Goal: Task Accomplishment & Management: Manage account settings

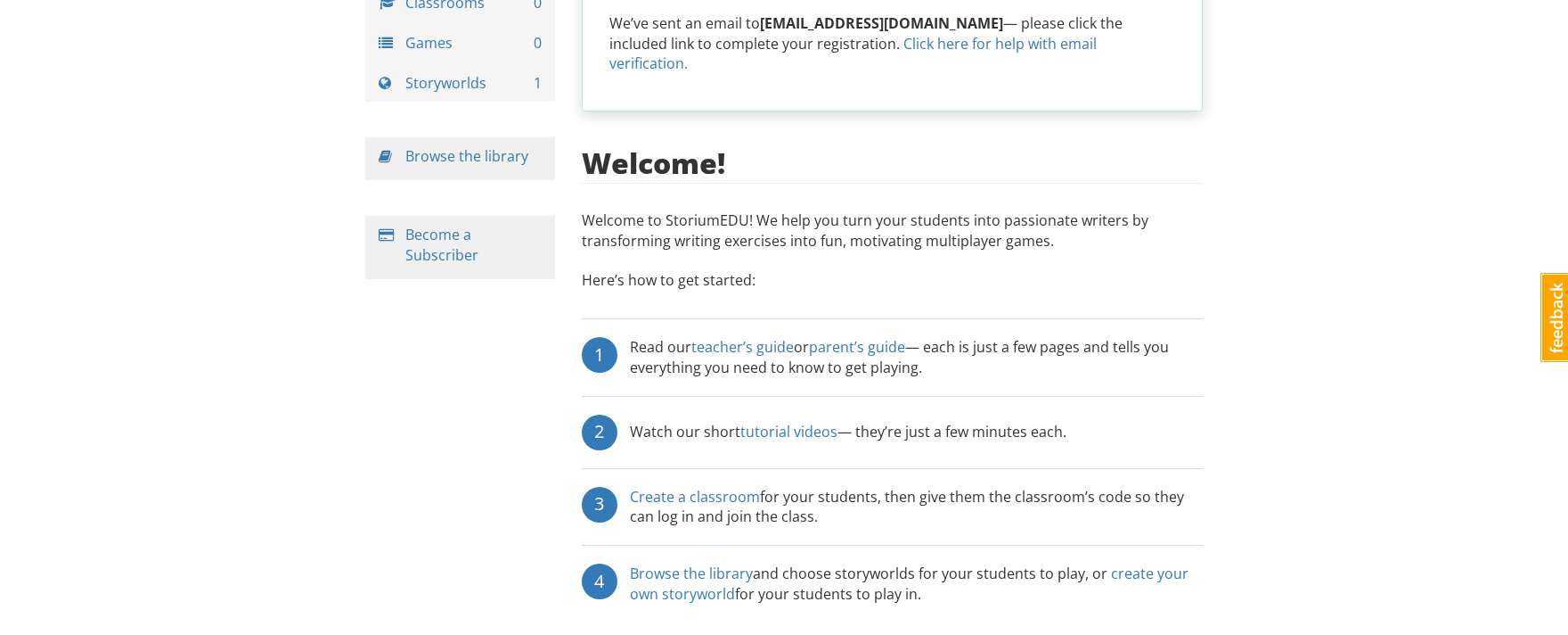
scroll to position [153, 0]
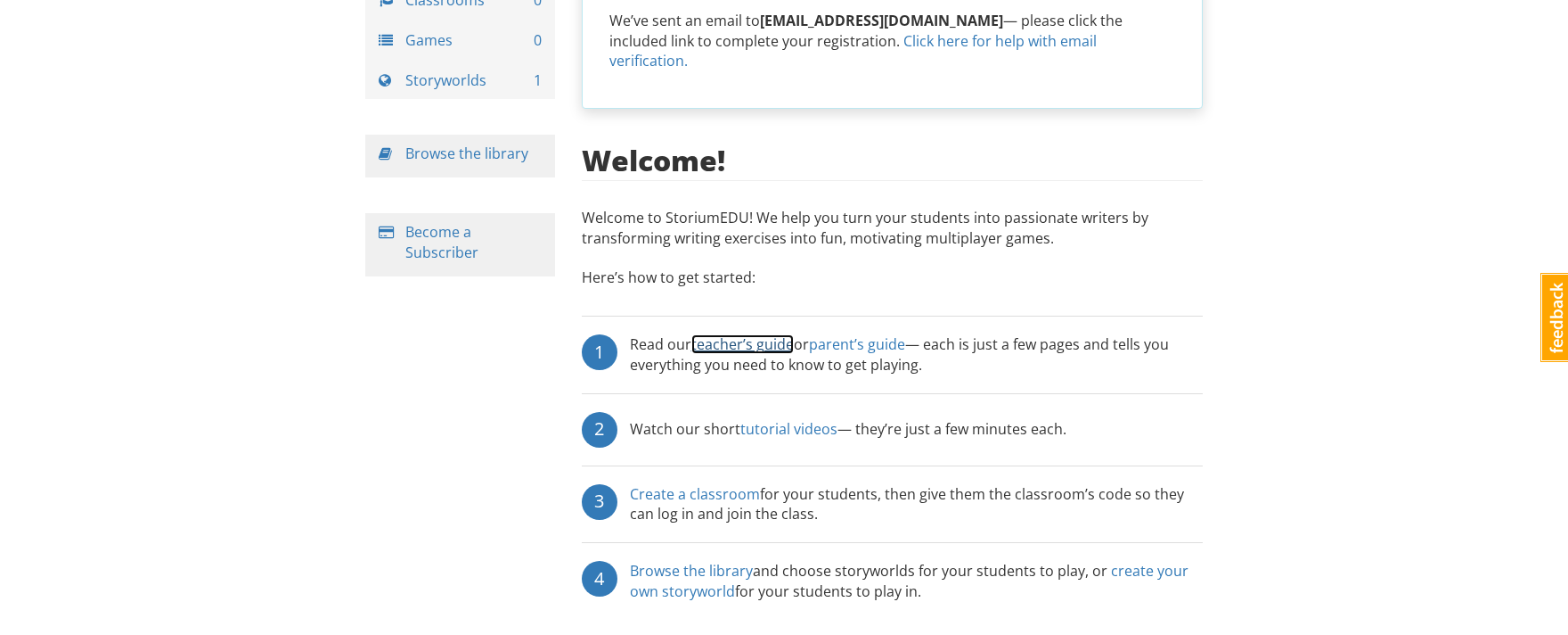
click at [741, 334] on link "teacher’s guide" at bounding box center [742, 344] width 102 height 19
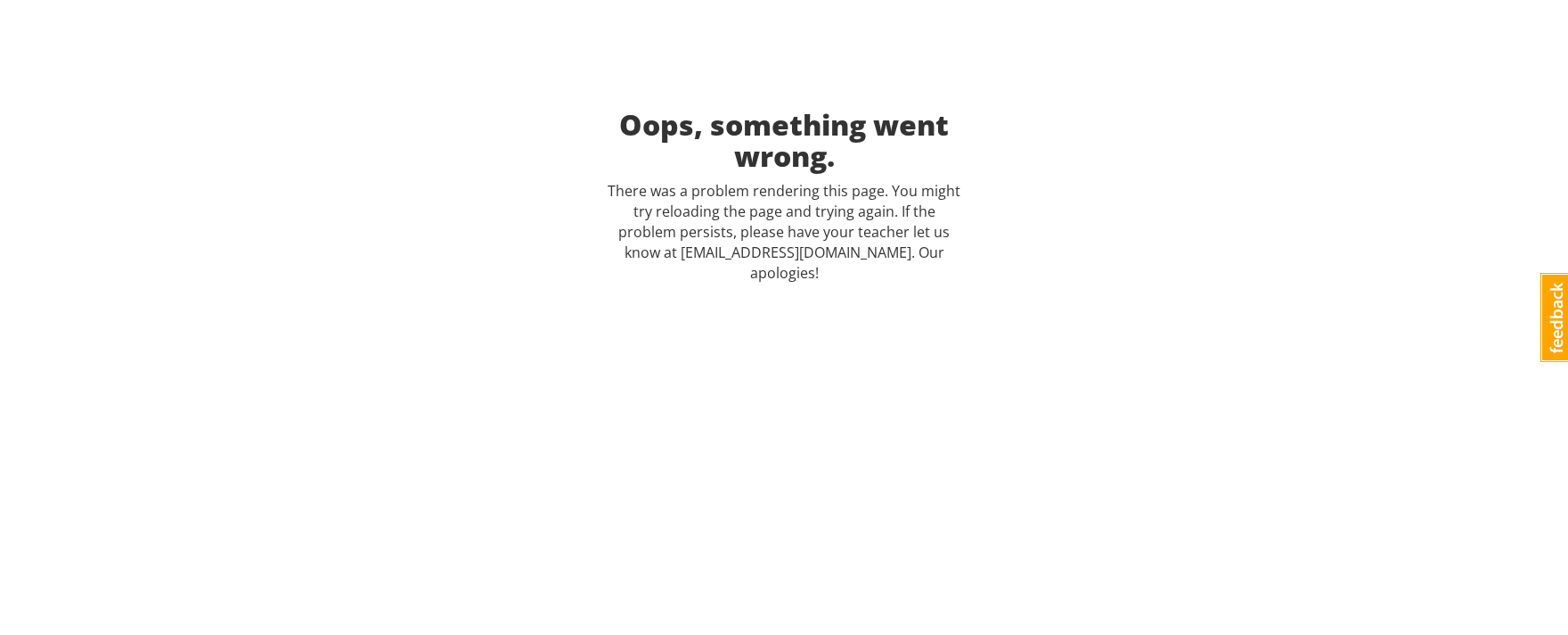
scroll to position [0, 0]
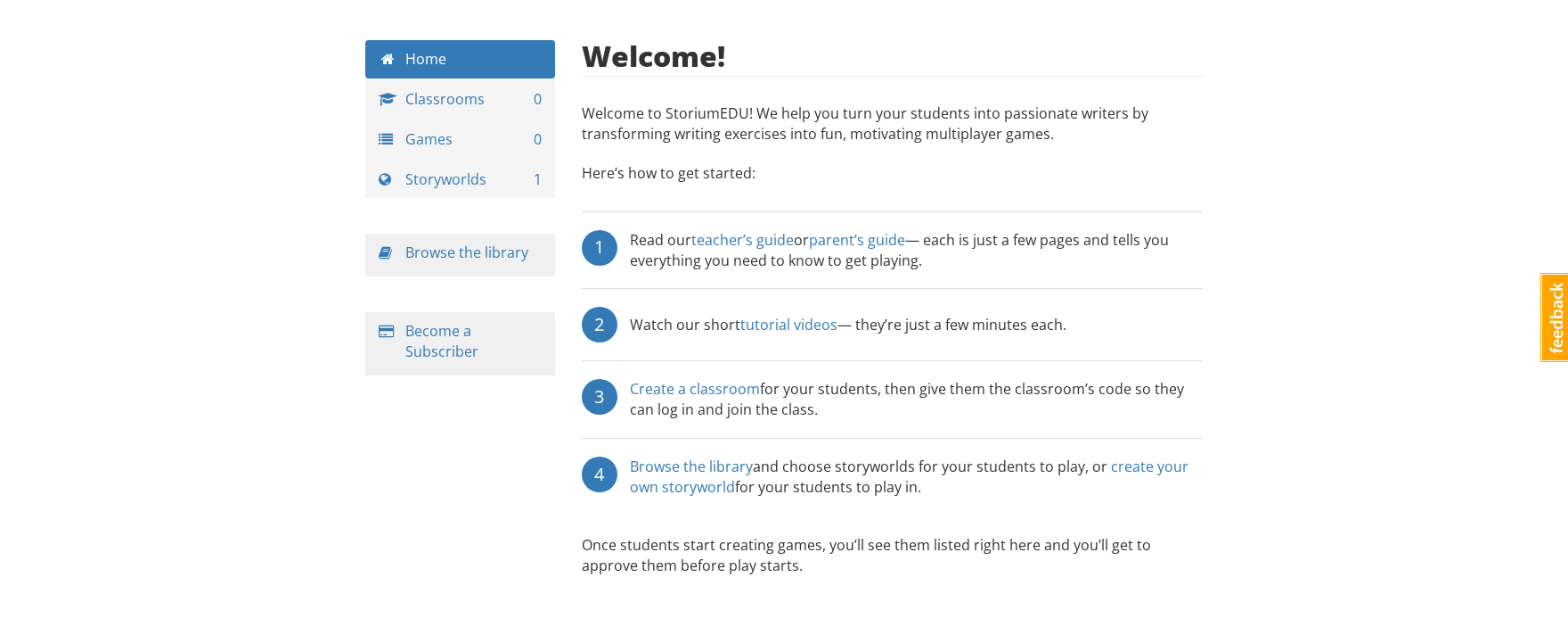
scroll to position [57, 0]
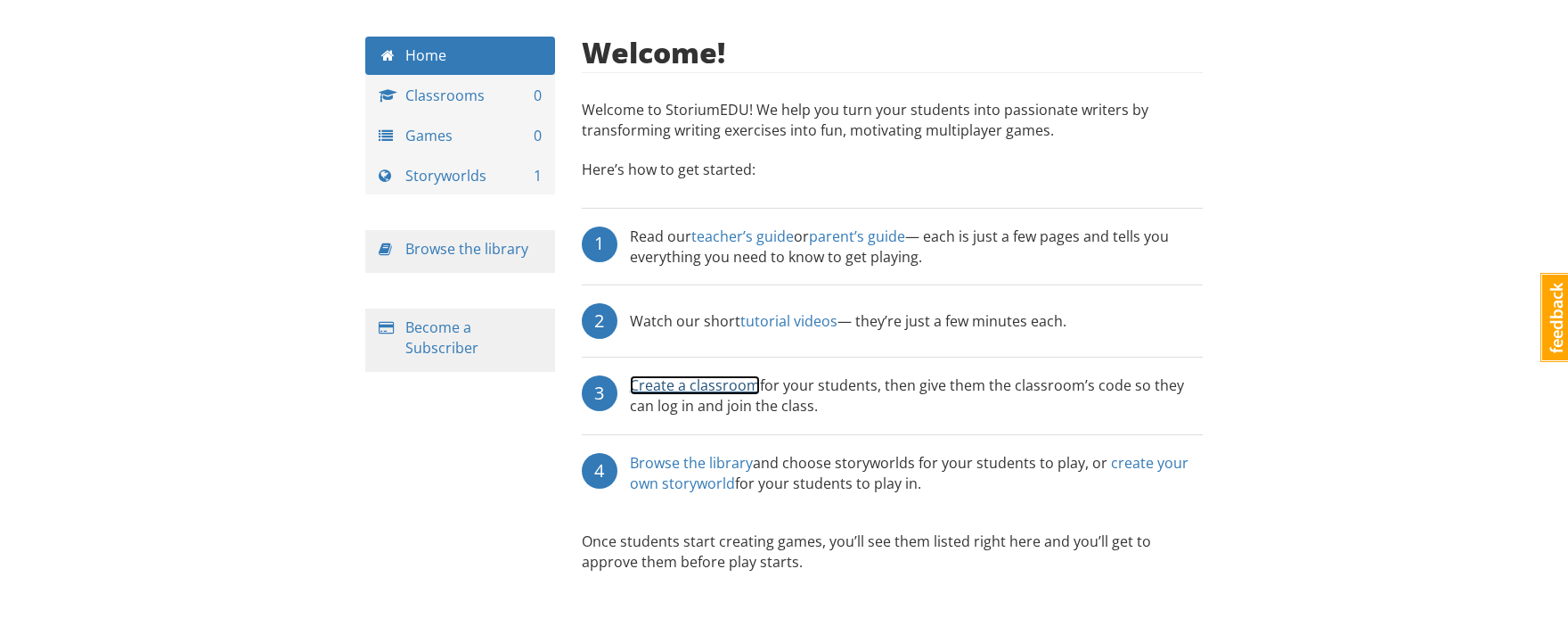
click at [708, 380] on link "Create a classroom" at bounding box center [695, 385] width 130 height 19
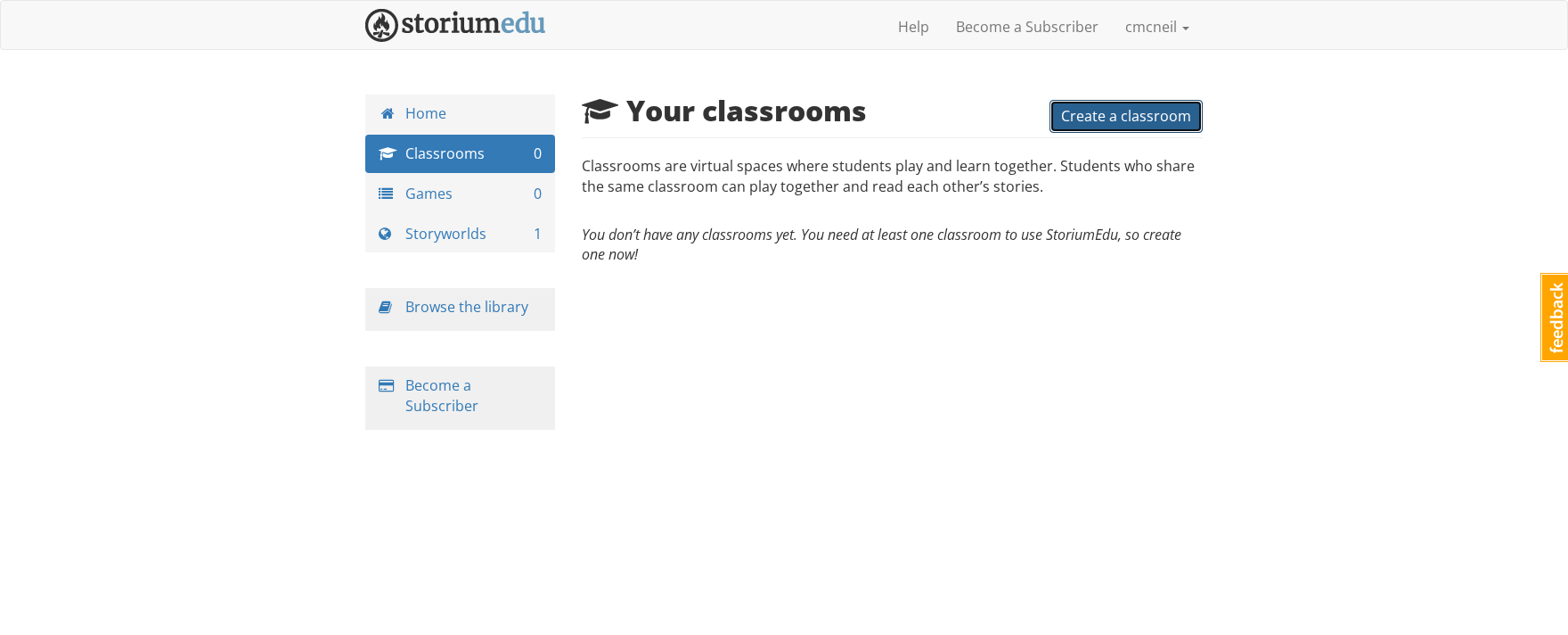
click at [1107, 113] on span "Create a classroom" at bounding box center [1126, 116] width 130 height 19
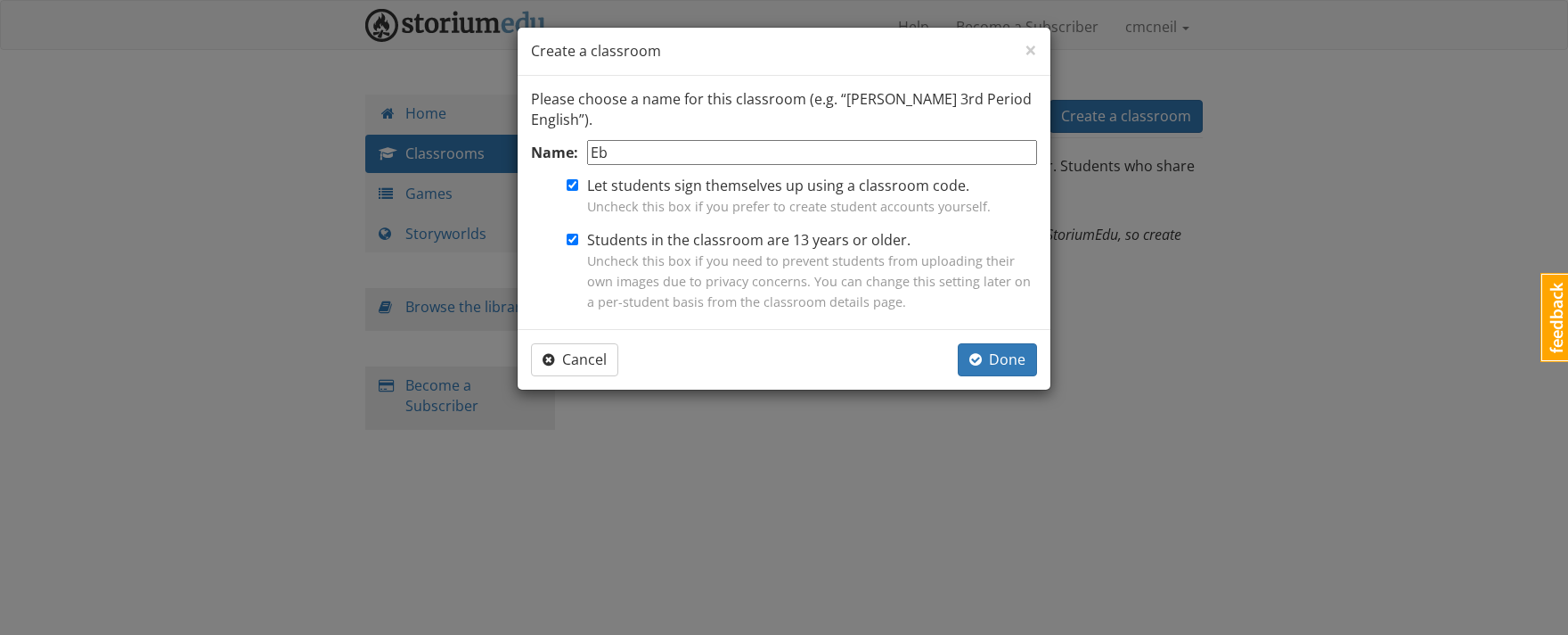
type input "E"
type input "English G"
click at [982, 361] on span "Done" at bounding box center [997, 359] width 56 height 19
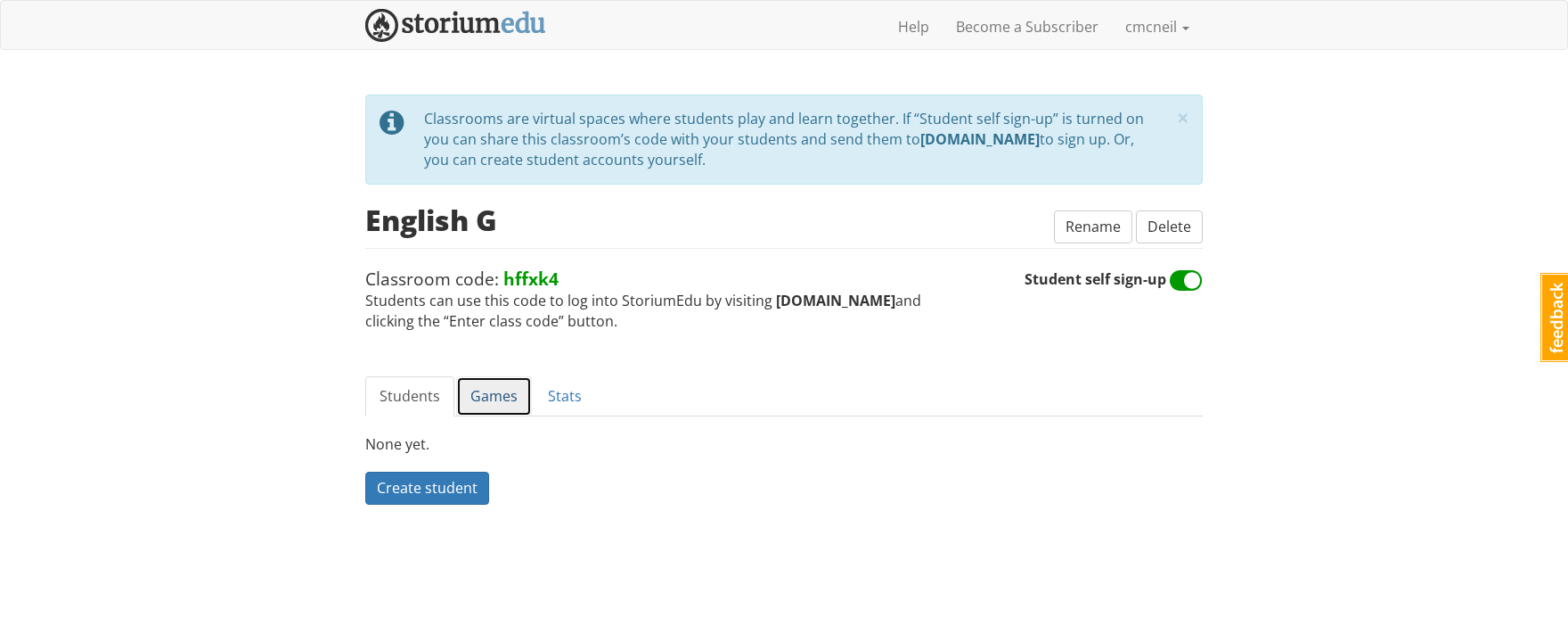
click at [496, 395] on link "Games" at bounding box center [493, 397] width 76 height 40
click at [462, 483] on span "Create a game" at bounding box center [425, 488] width 97 height 19
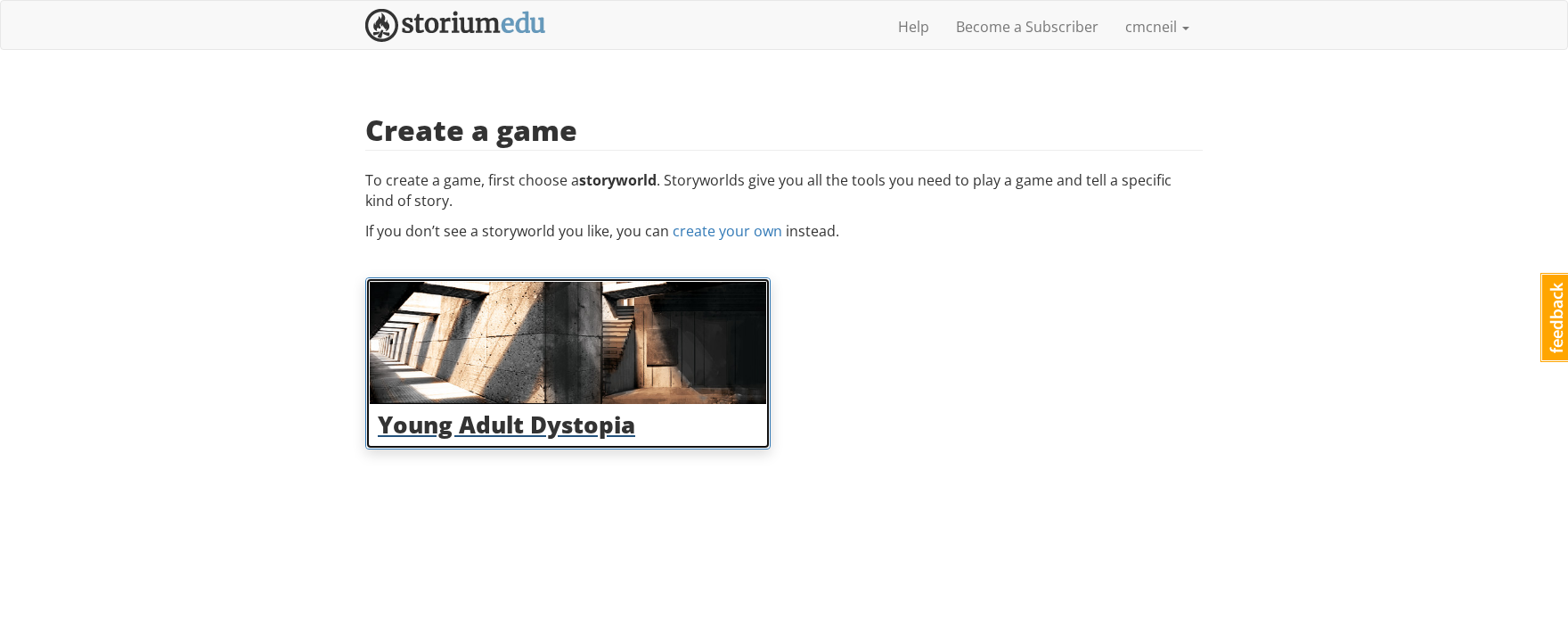
click at [485, 420] on h3 "Young Adult Dystopia" at bounding box center [568, 424] width 380 height 26
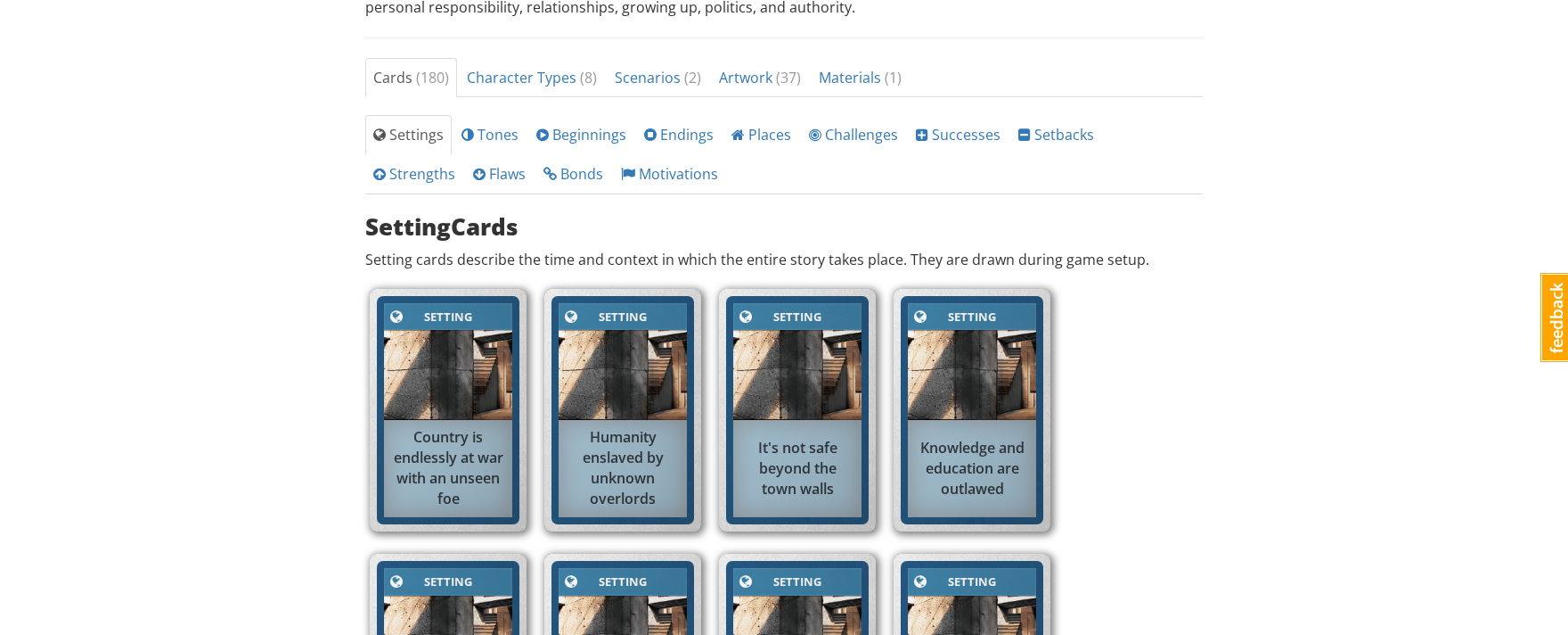
scroll to position [609, 0]
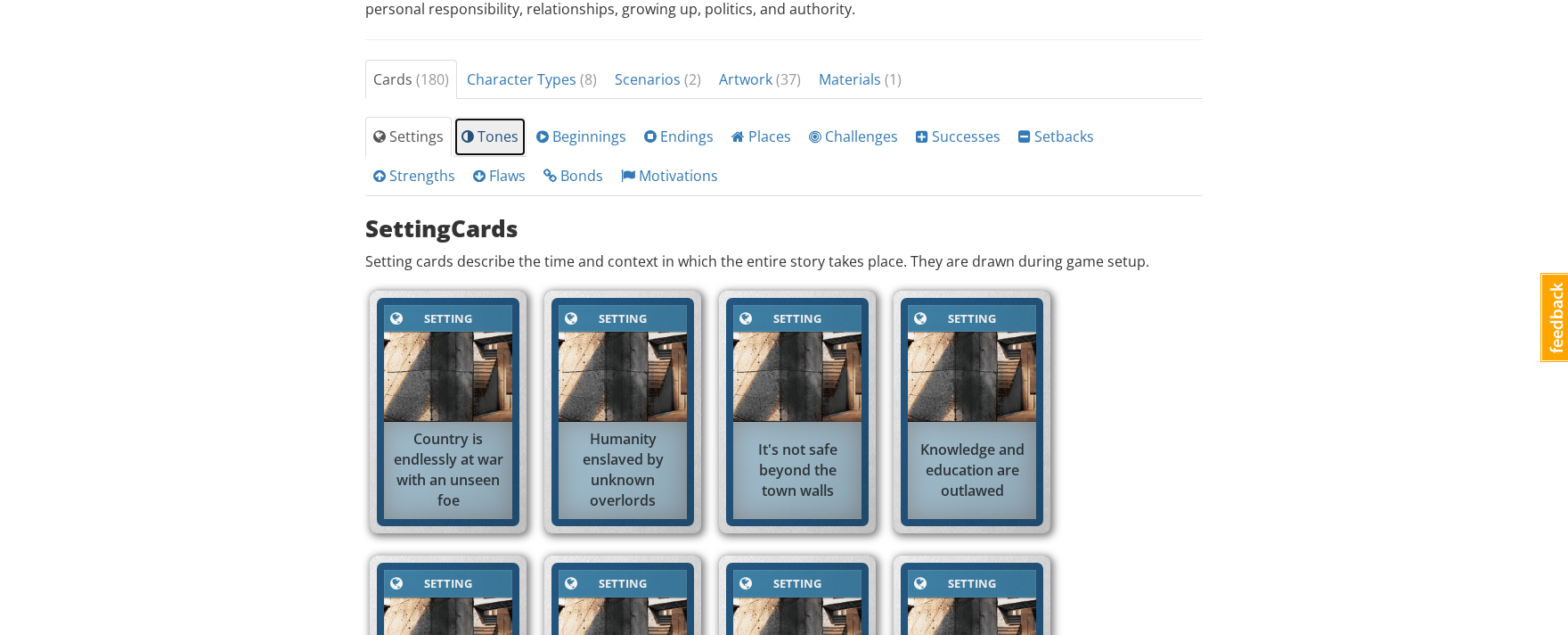
click at [498, 147] on link "Tones" at bounding box center [490, 137] width 73 height 40
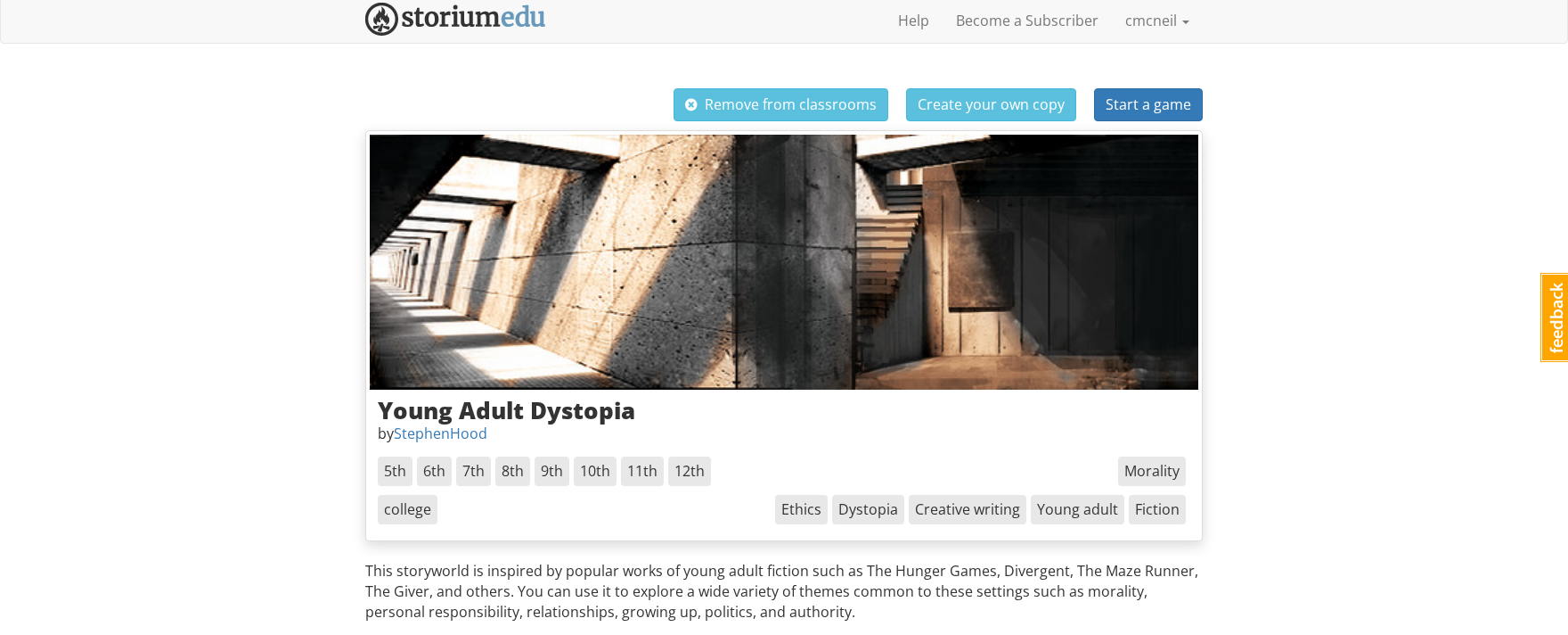
scroll to position [0, 0]
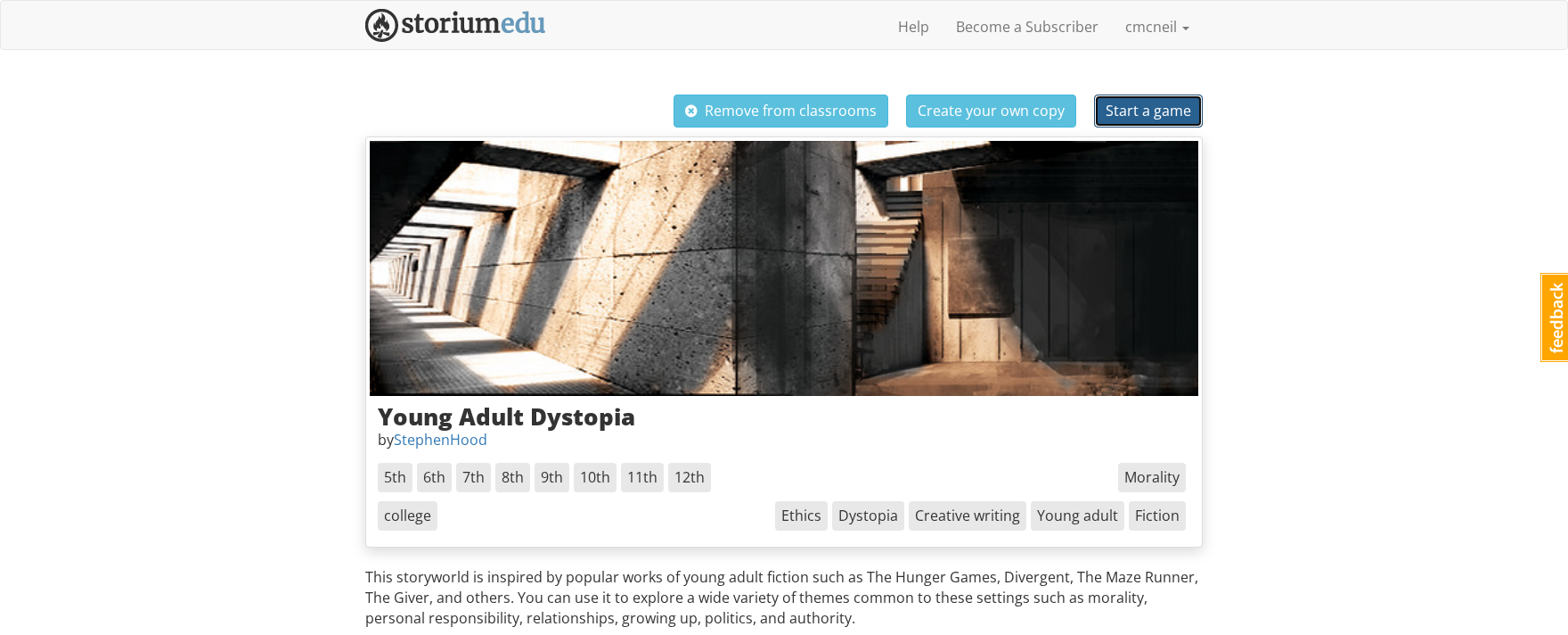
click at [1150, 117] on span "Start a game" at bounding box center [1148, 110] width 85 height 19
select select "mswpz7"
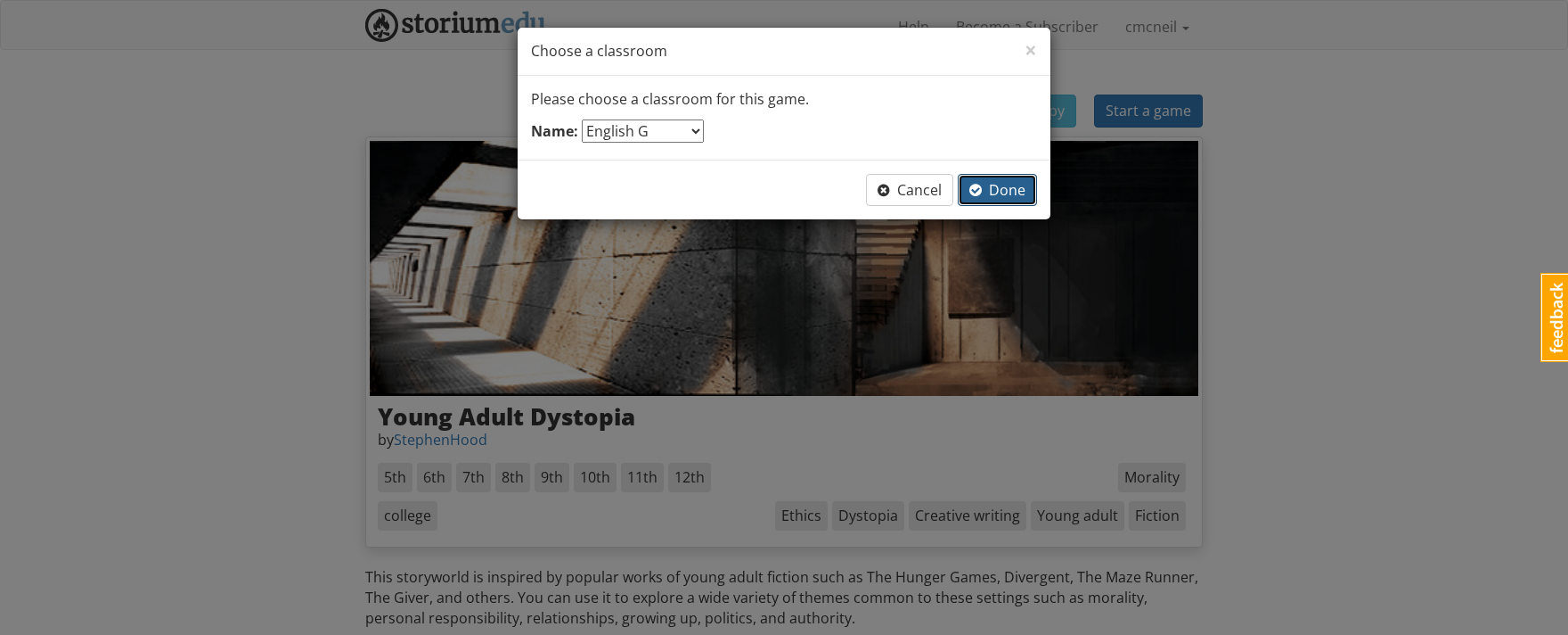
click at [1009, 186] on span "Done" at bounding box center [997, 190] width 56 height 19
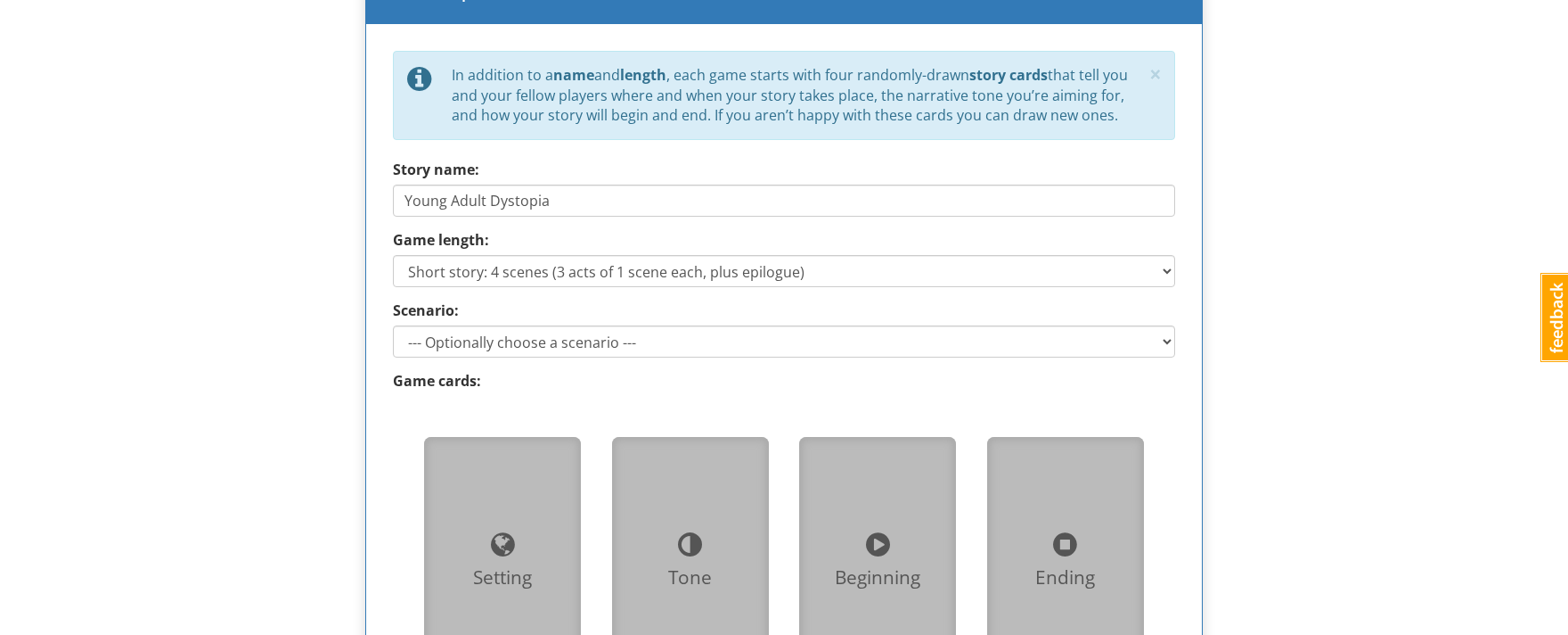
scroll to position [836, 0]
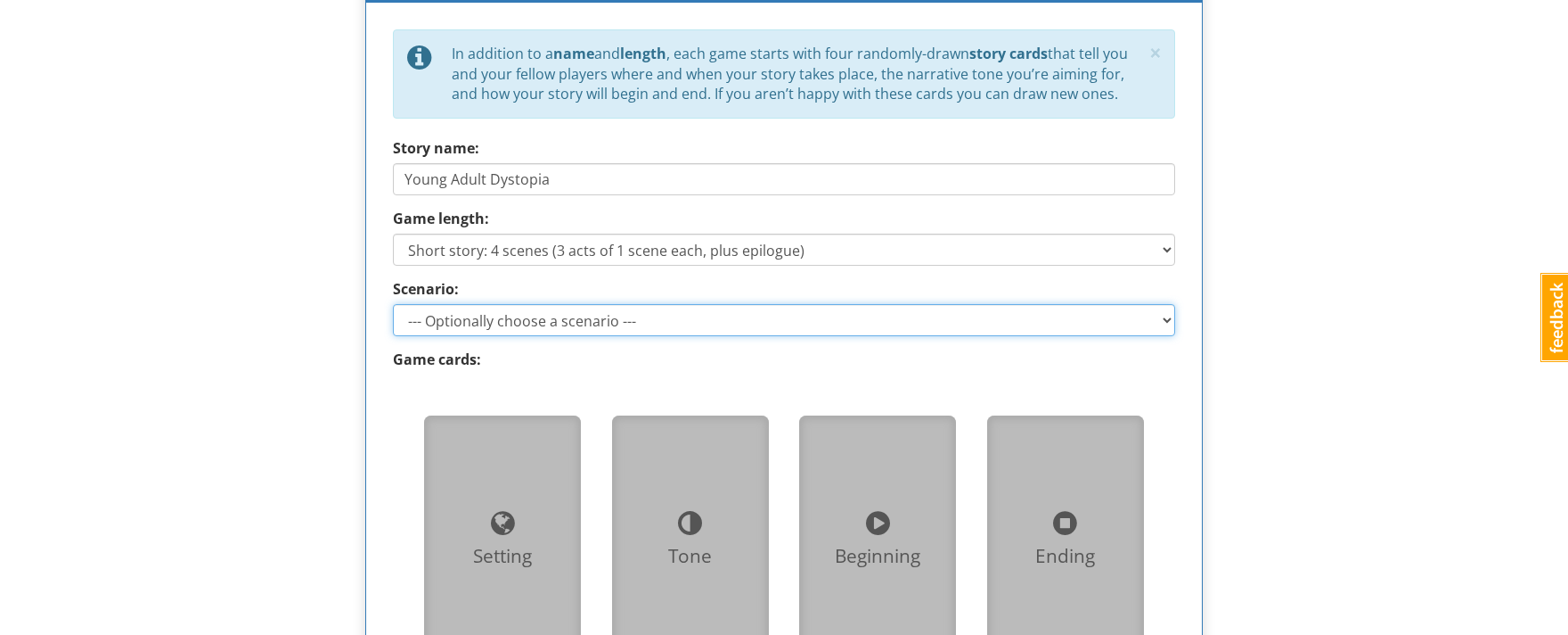
click at [475, 327] on select "--- Optionally choose a scenario --- Recovering the Past Beyond the Wall" at bounding box center [783, 319] width 782 height 32
click at [392, 304] on select "--- Optionally choose a scenario --- Recovering the Past Beyond the Wall" at bounding box center [783, 319] width 782 height 32
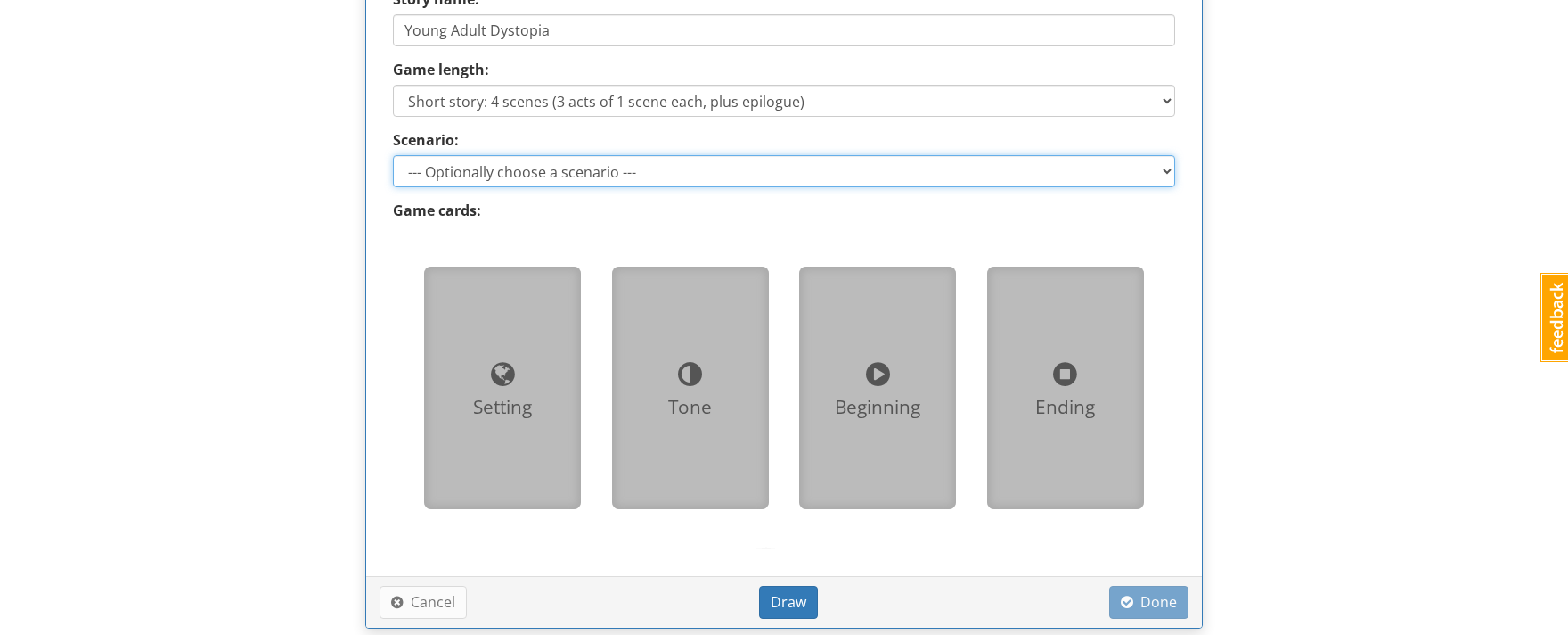
scroll to position [995, 0]
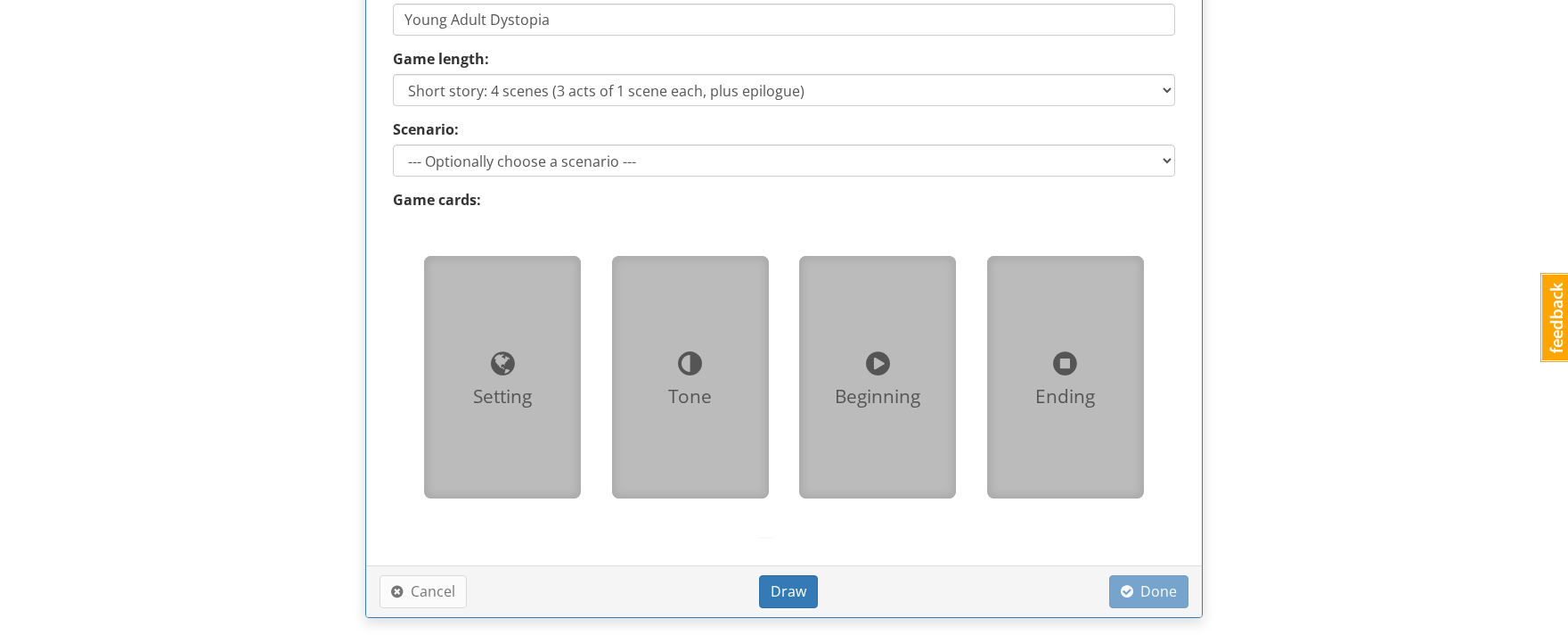
click at [486, 364] on div at bounding box center [503, 363] width 128 height 40
click at [724, 388] on div "Tone" at bounding box center [690, 397] width 128 height 27
click at [888, 415] on div "Beginning" at bounding box center [878, 376] width 128 height 214
click at [1085, 430] on div "Ending" at bounding box center [1065, 376] width 128 height 214
click at [787, 578] on button "Draw" at bounding box center [788, 591] width 58 height 33
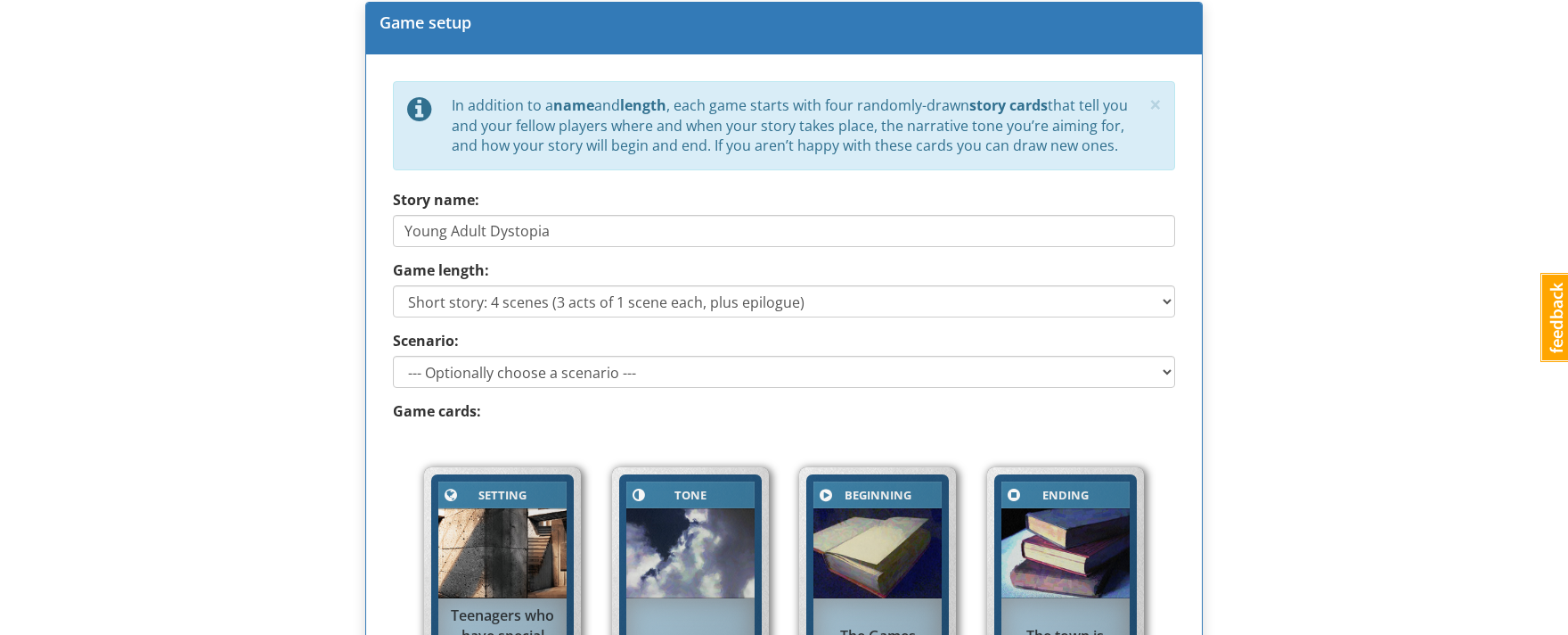
scroll to position [790, 0]
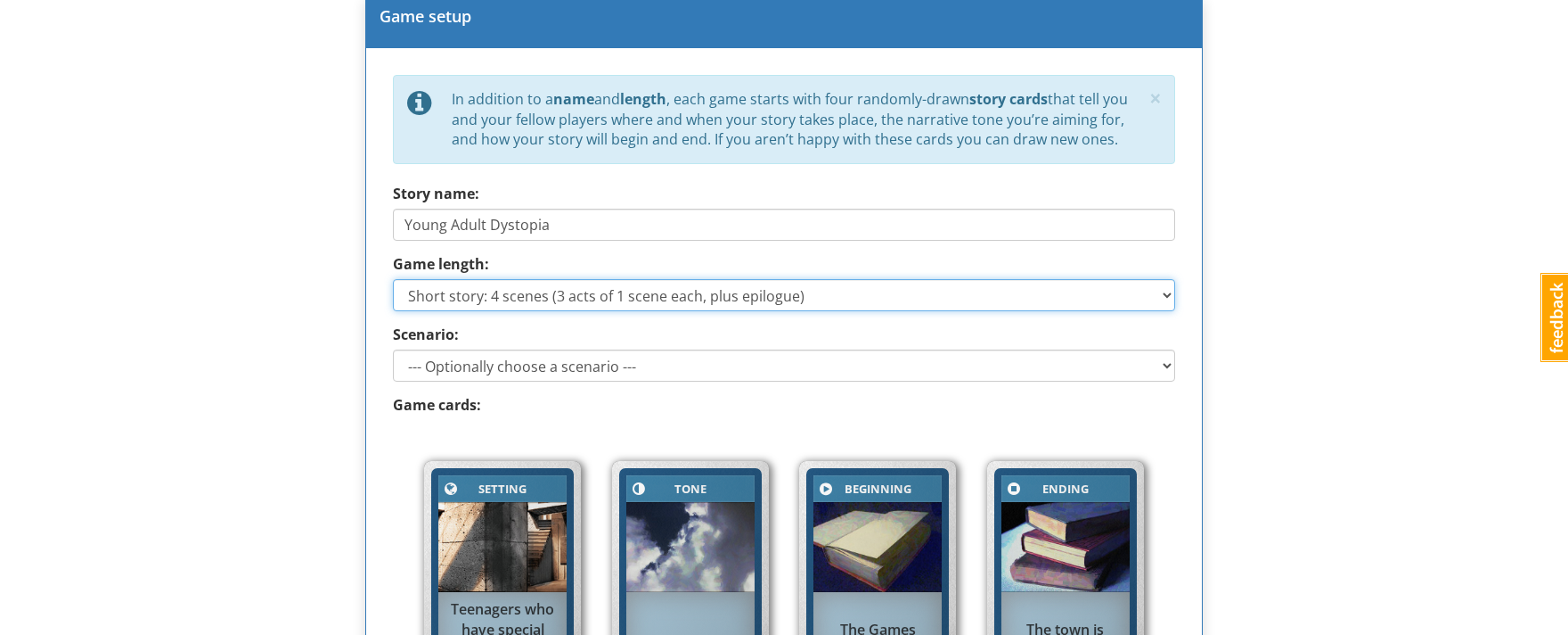
click at [745, 297] on select "Short story: 4 scenes (3 acts of 1 scene each, plus epilogue) Medium story: 7 s…" at bounding box center [783, 294] width 782 height 32
click at [392, 279] on select "Short story: 4 scenes (3 acts of 1 scene each, plus epilogue) Medium story: 7 s…" at bounding box center [783, 294] width 782 height 32
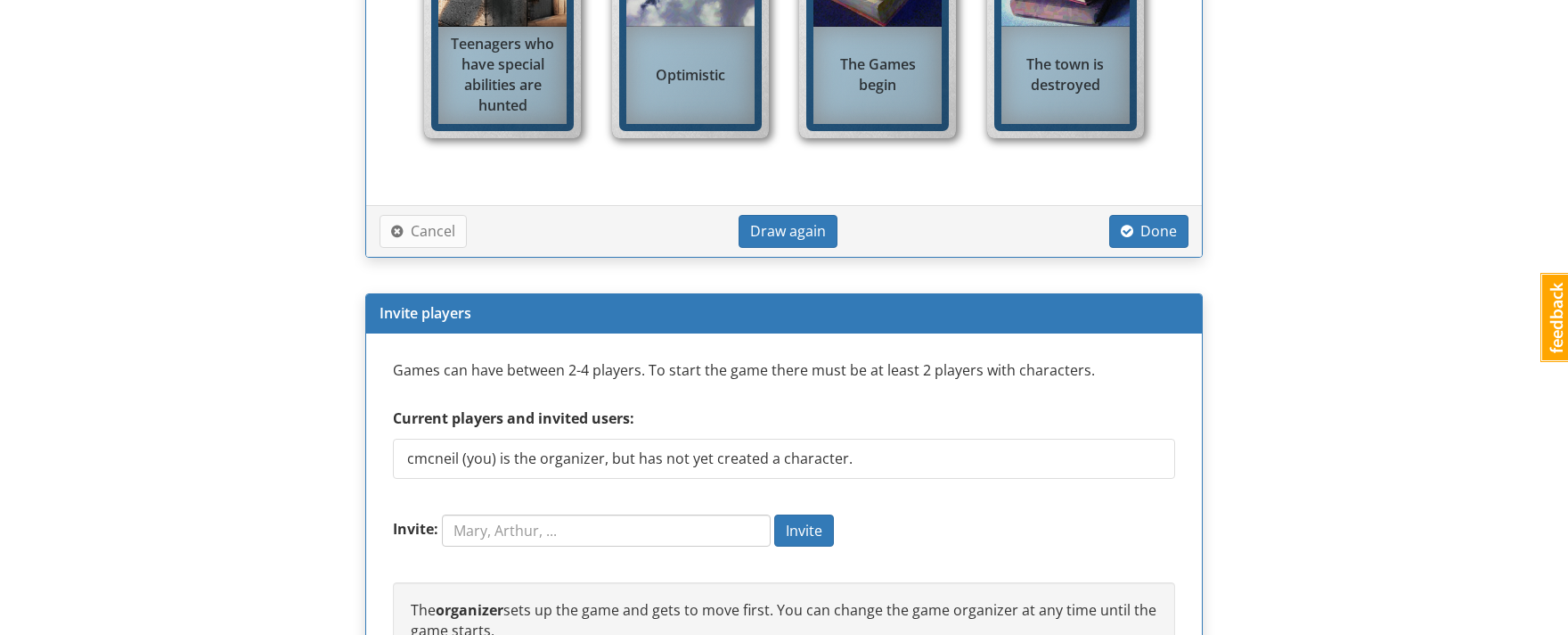
scroll to position [1485, 0]
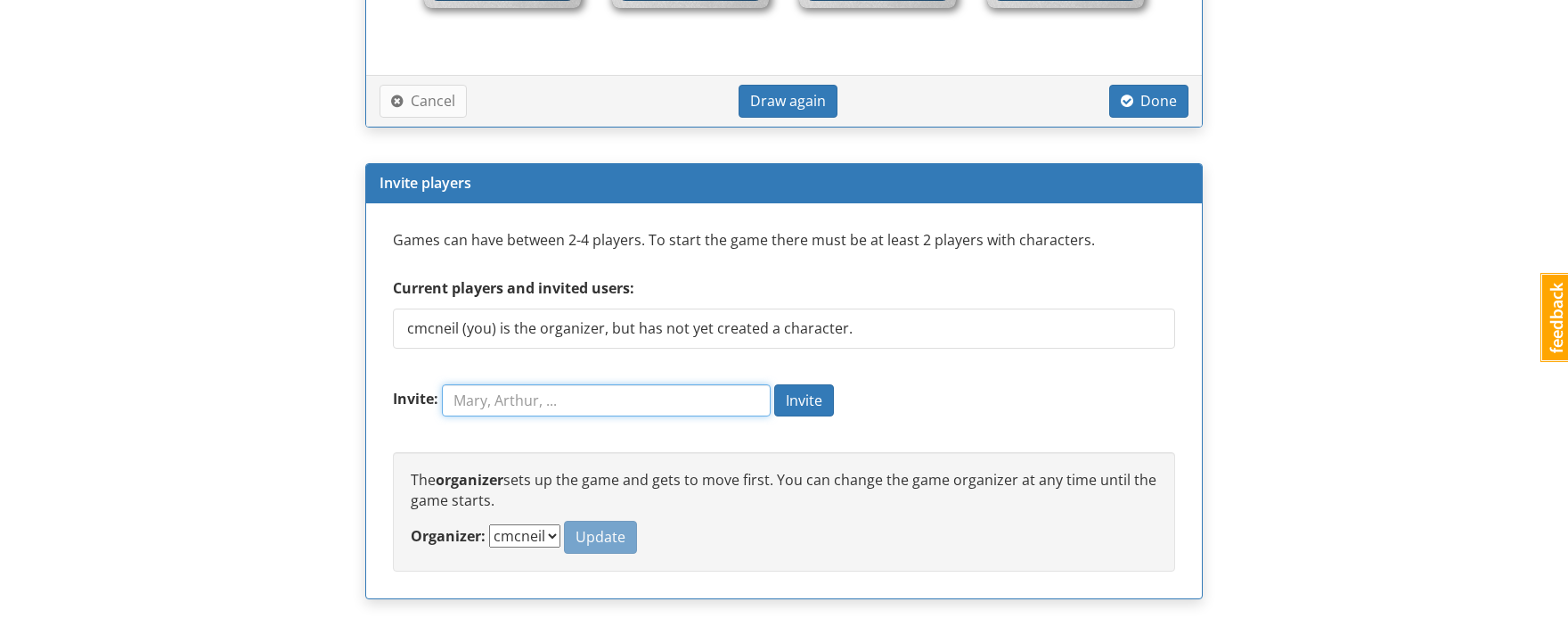
click at [598, 404] on input "Invite:" at bounding box center [606, 399] width 328 height 32
type input "caite.mcneil@gmail.com"
click at [800, 414] on button "Invite" at bounding box center [804, 400] width 59 height 33
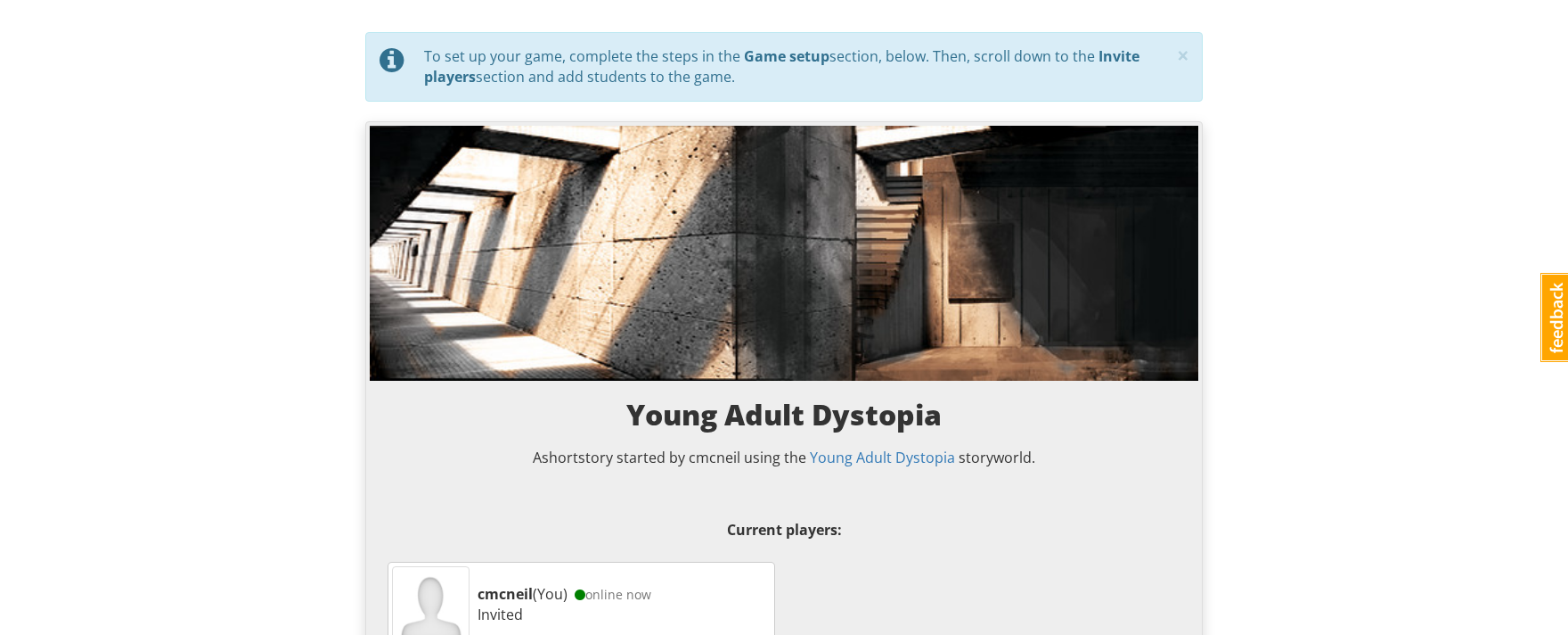
scroll to position [0, 0]
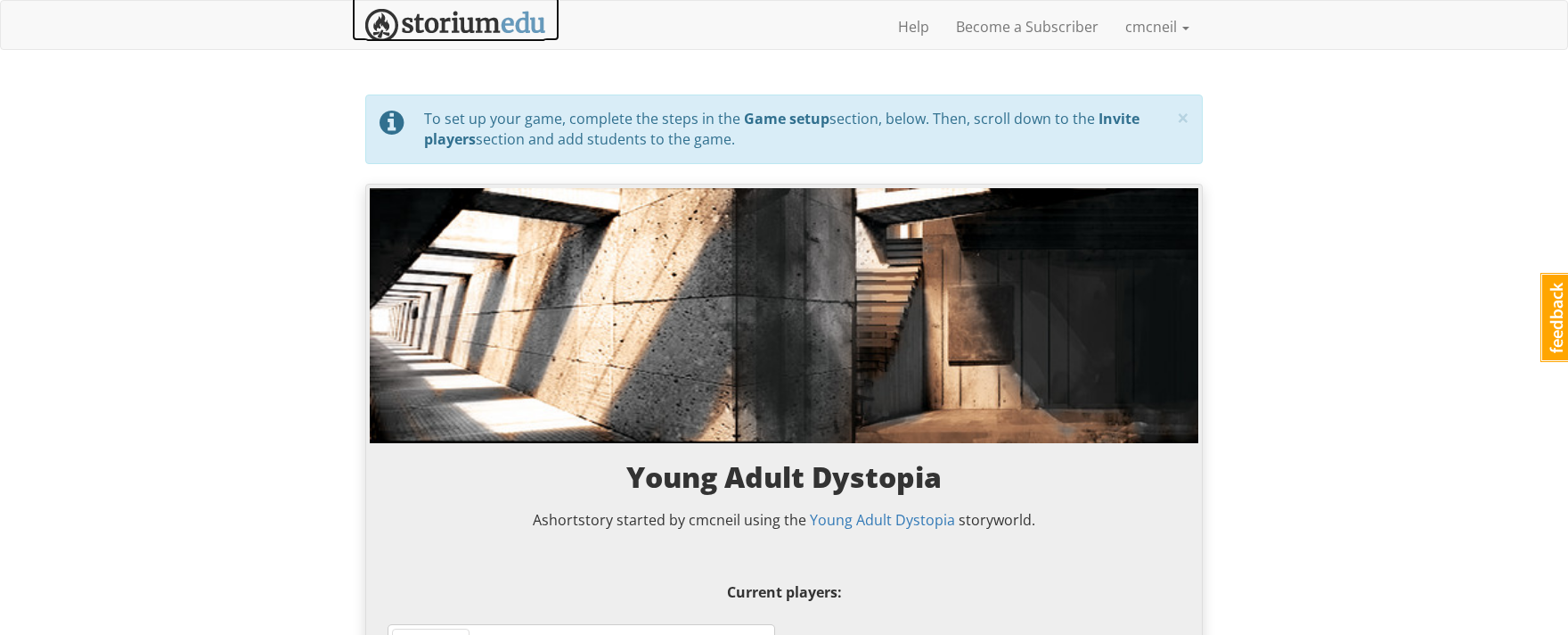
click at [486, 25] on img at bounding box center [456, 25] width 181 height 33
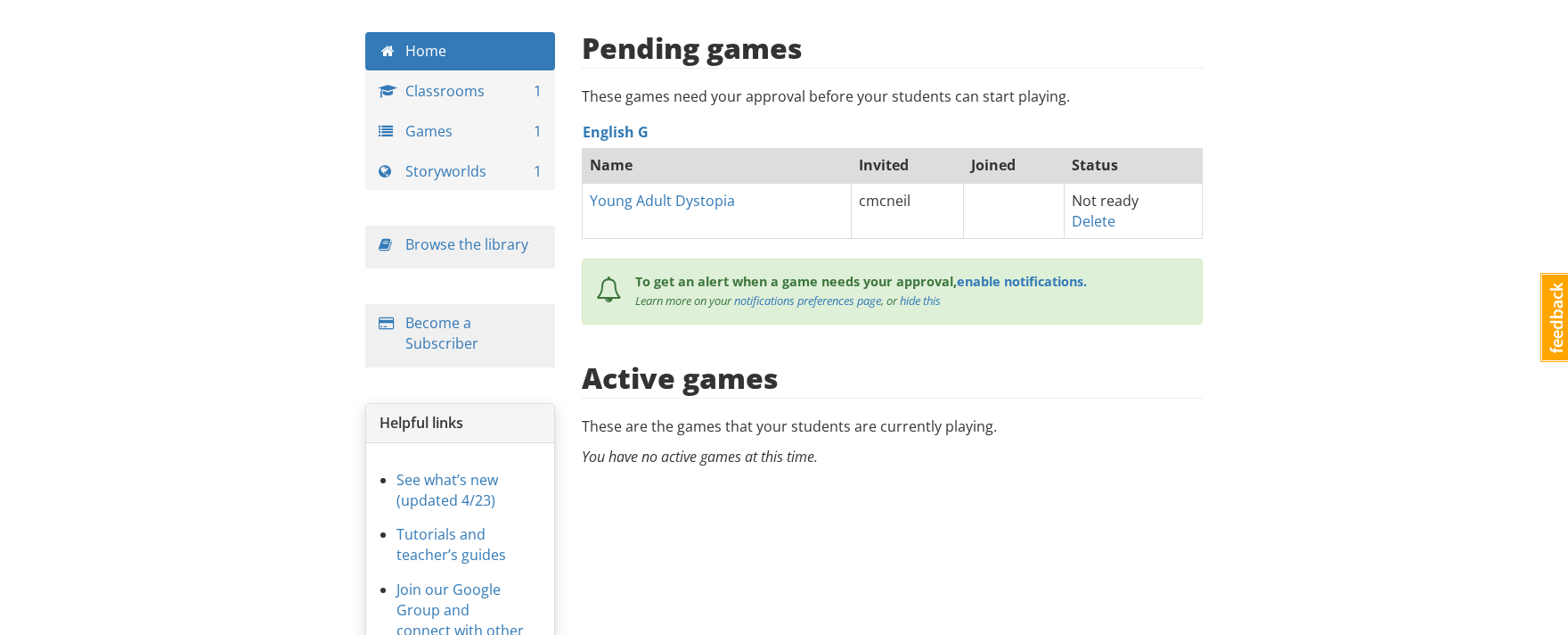
scroll to position [71, 0]
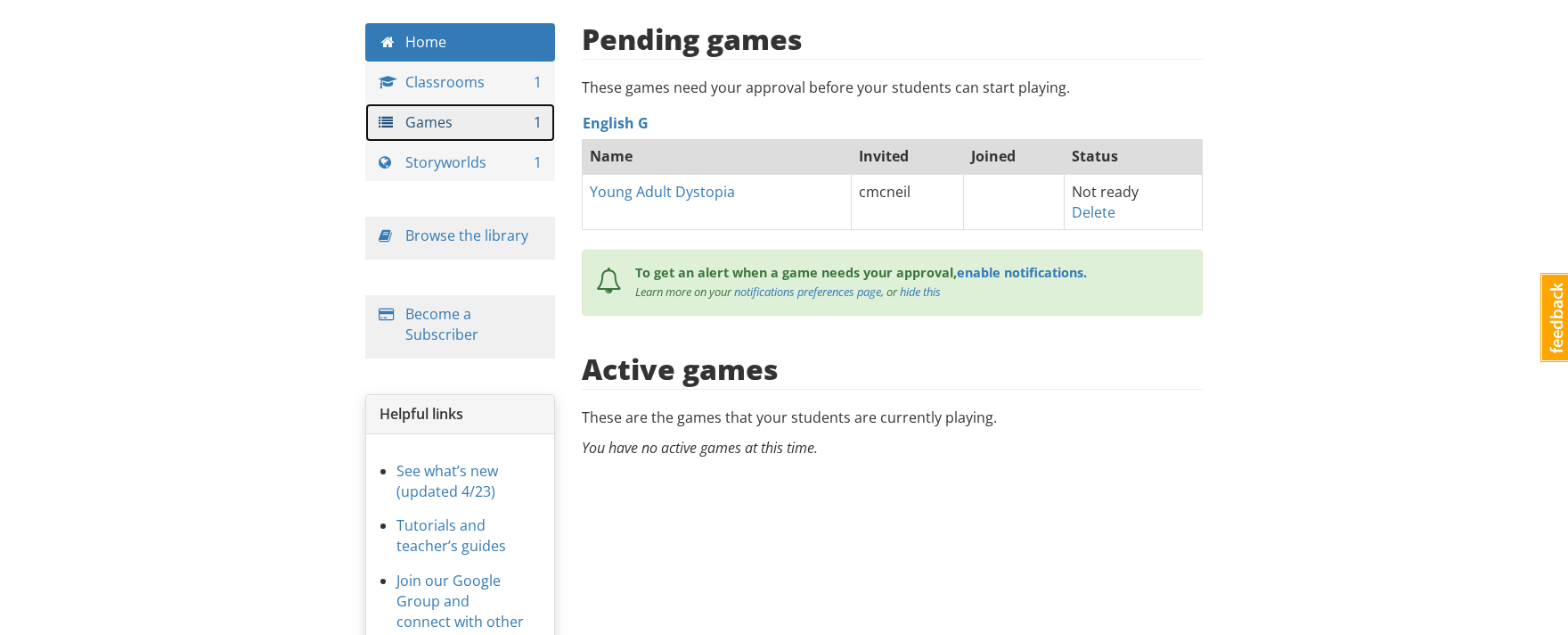
click at [450, 122] on link "Games 1" at bounding box center [460, 123] width 190 height 38
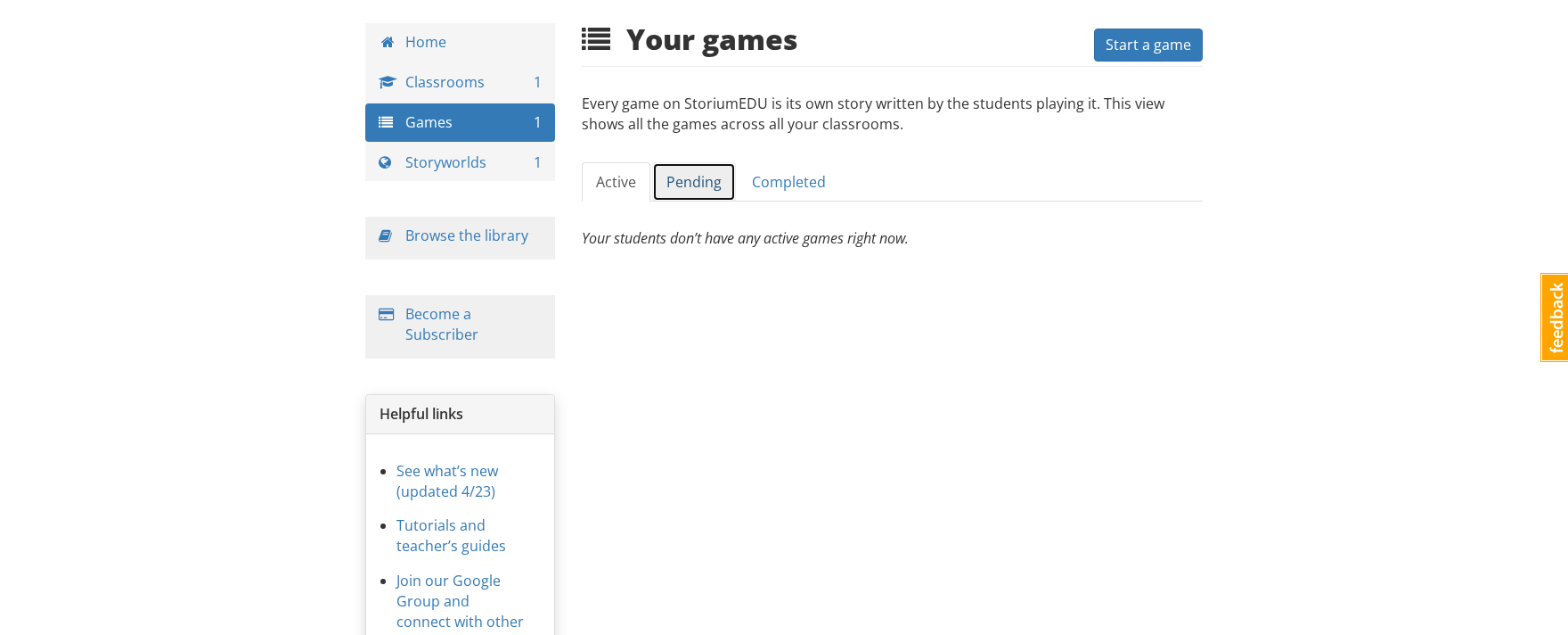
click at [695, 189] on link "Pending" at bounding box center [693, 182] width 83 height 40
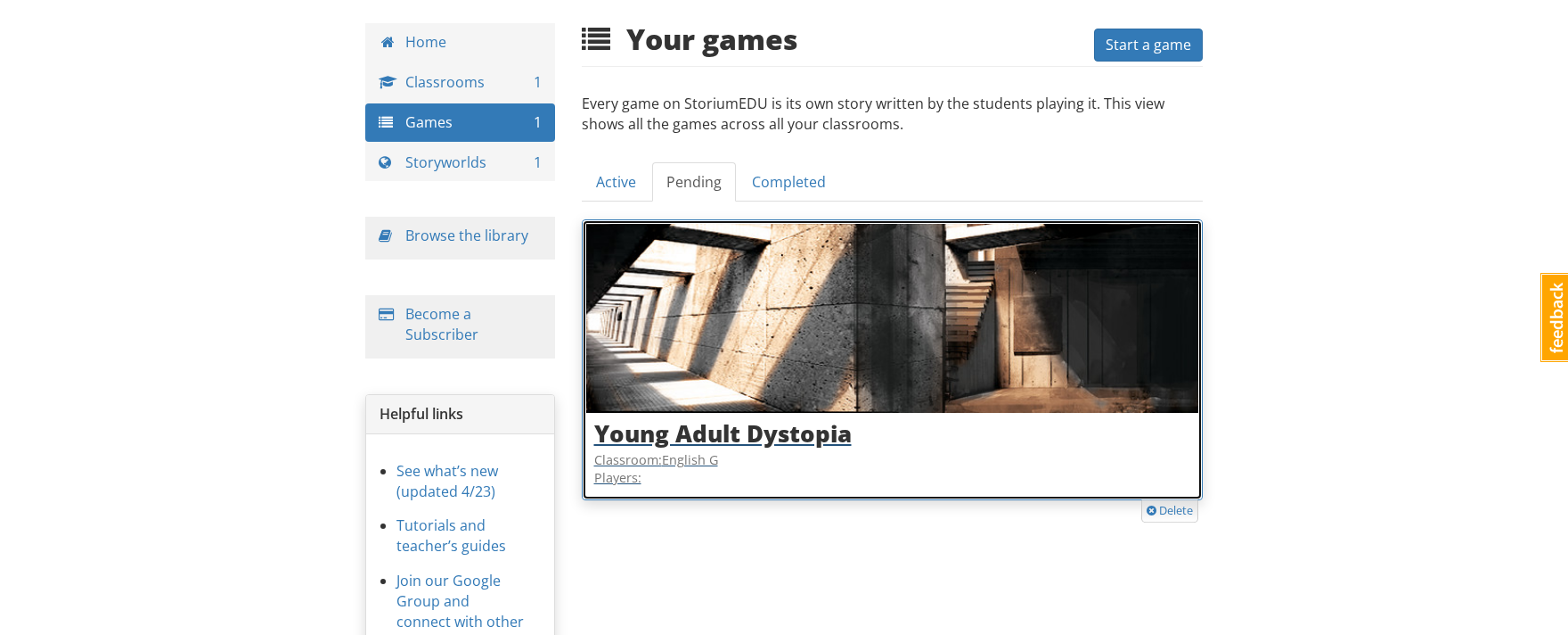
click at [1008, 442] on h3 "Young Adult Dystopia" at bounding box center [892, 433] width 596 height 26
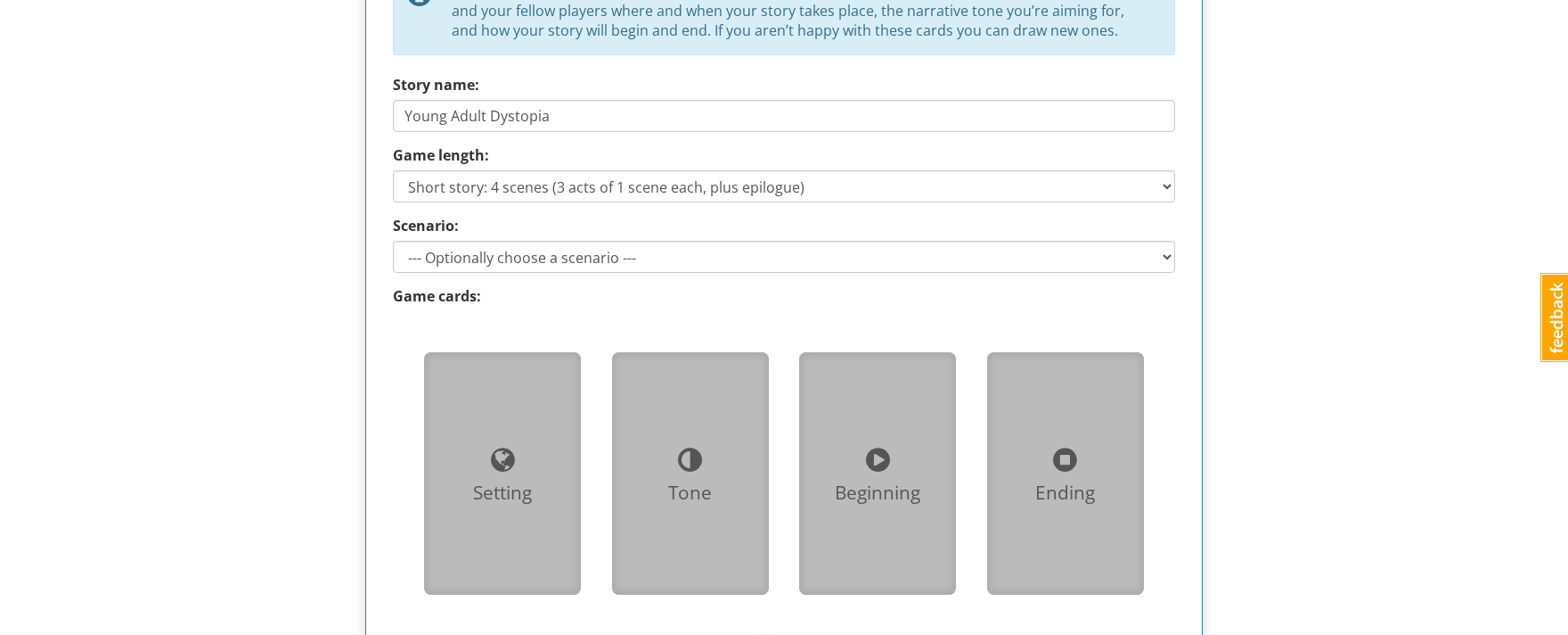
scroll to position [990, 0]
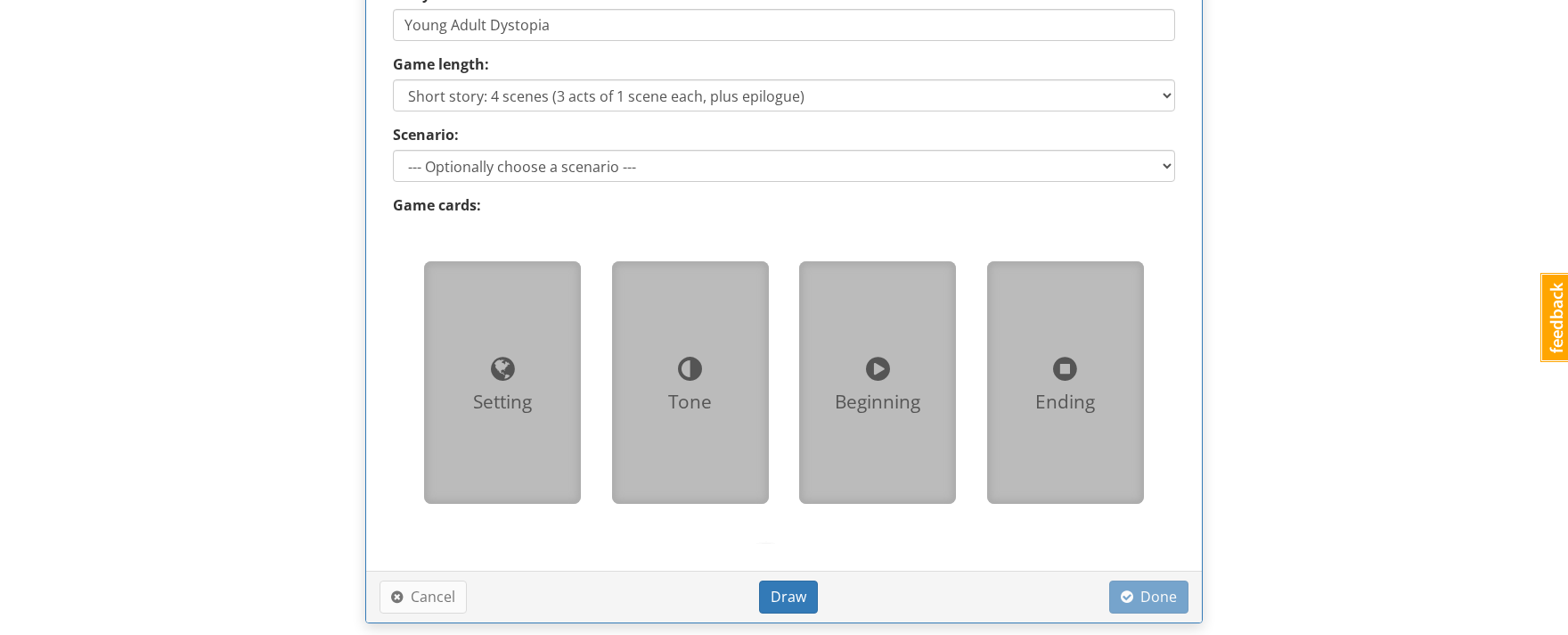
click at [527, 366] on div at bounding box center [503, 369] width 128 height 40
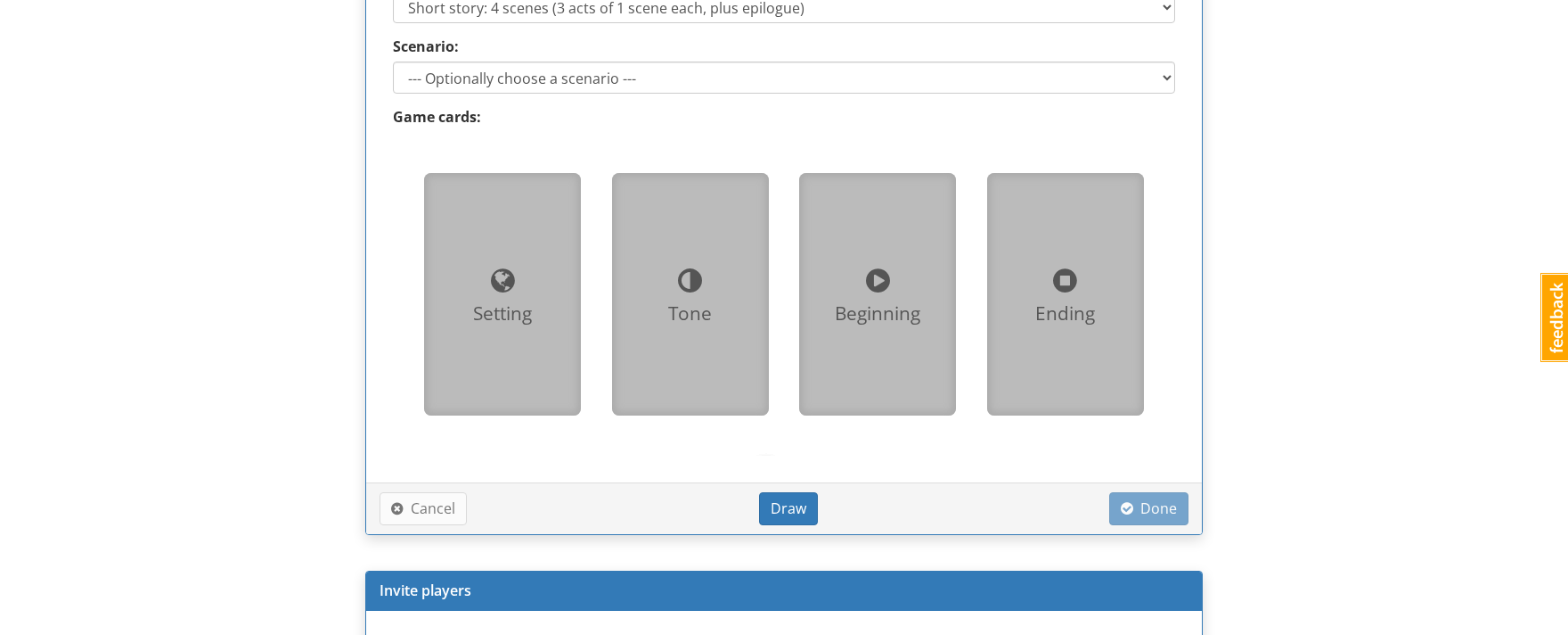
scroll to position [1096, 0]
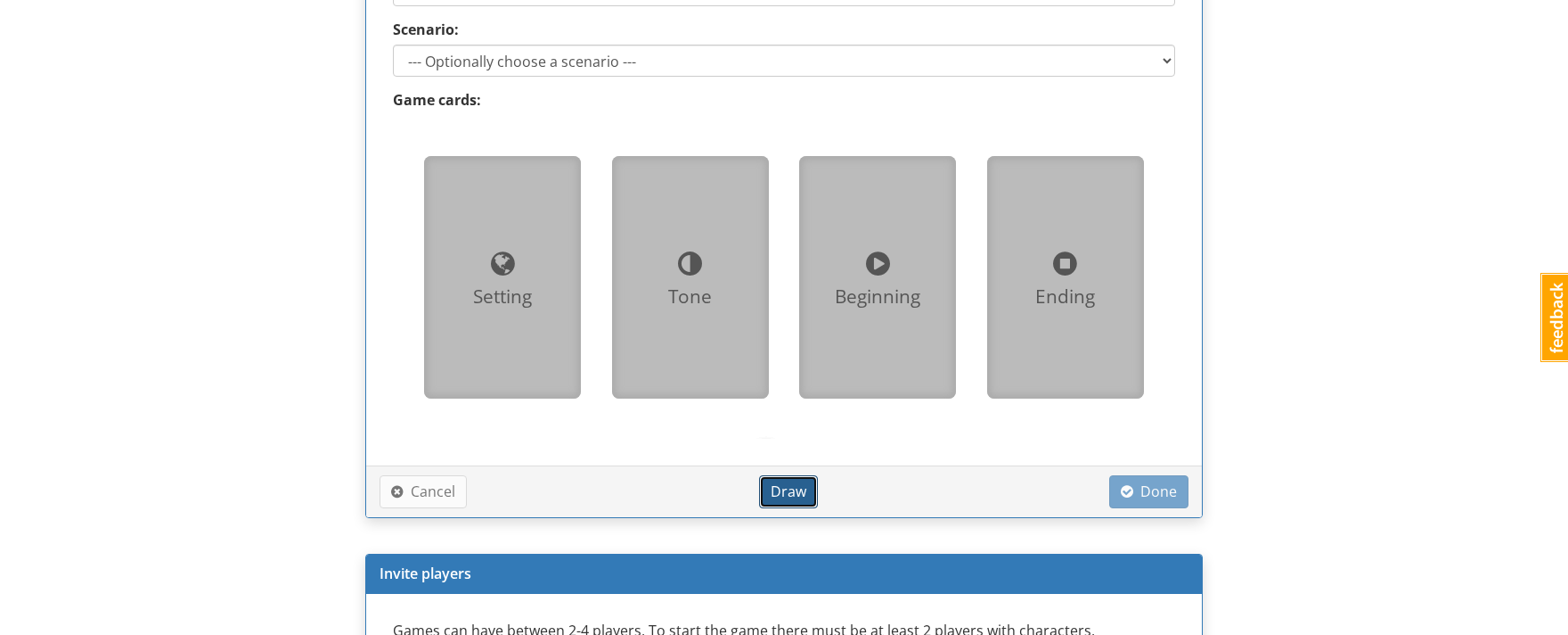
click at [777, 485] on span "Draw" at bounding box center [788, 490] width 35 height 19
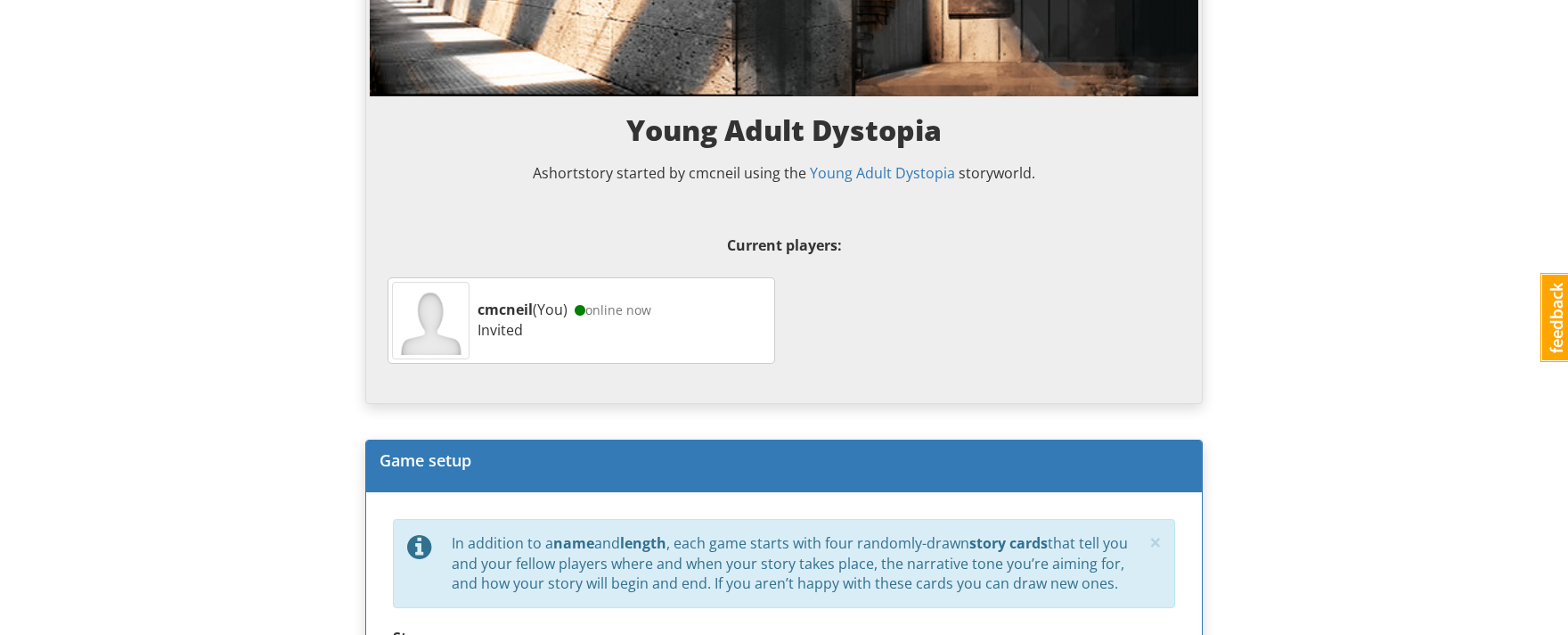
scroll to position [344, 0]
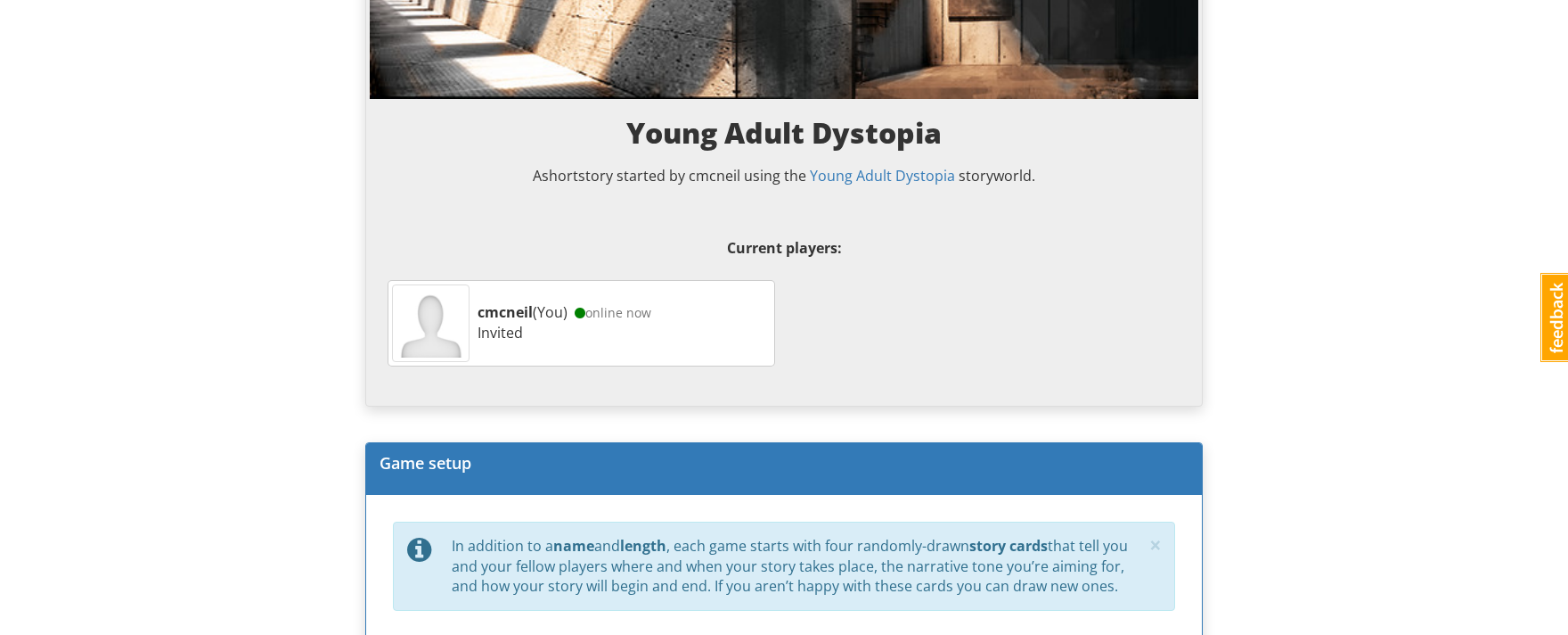
click at [658, 350] on div "cmcneil (You) online now Invited" at bounding box center [581, 323] width 388 height 86
click at [608, 326] on div "cmcneil (You) online now Invited" at bounding box center [623, 323] width 302 height 50
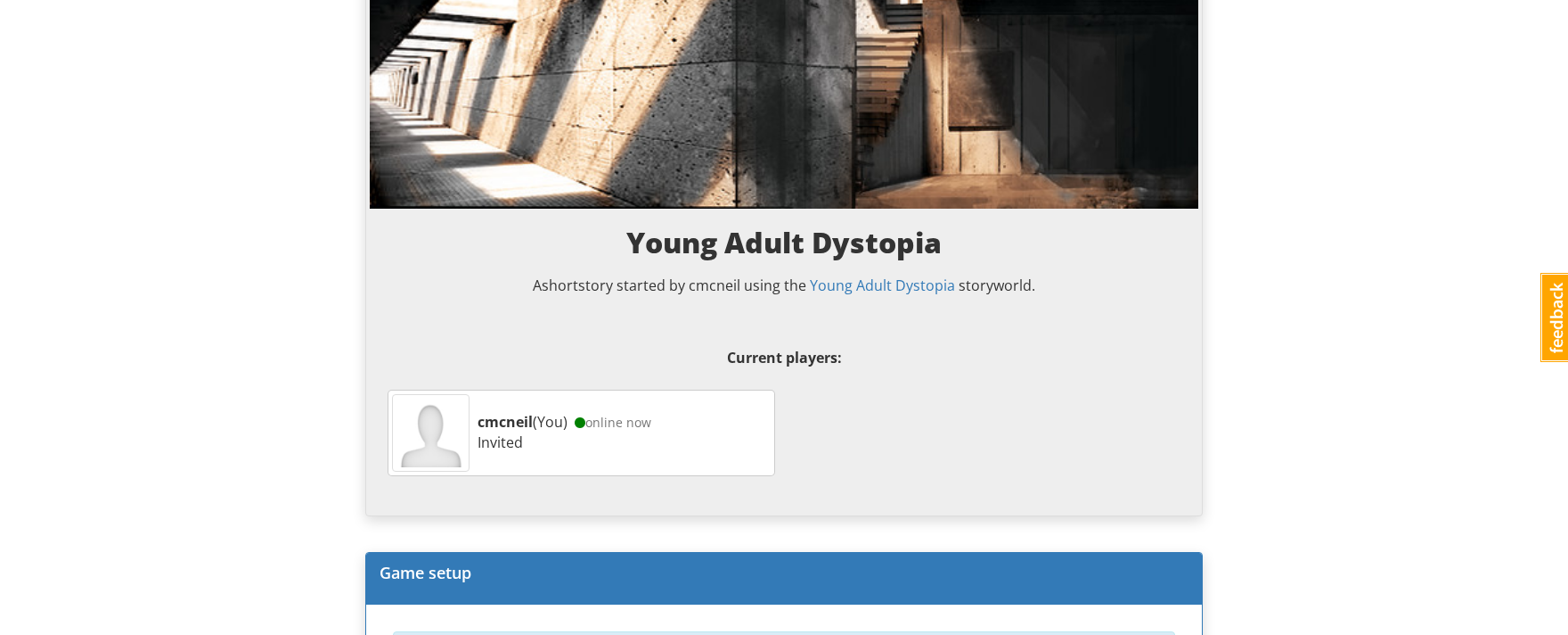
scroll to position [0, 0]
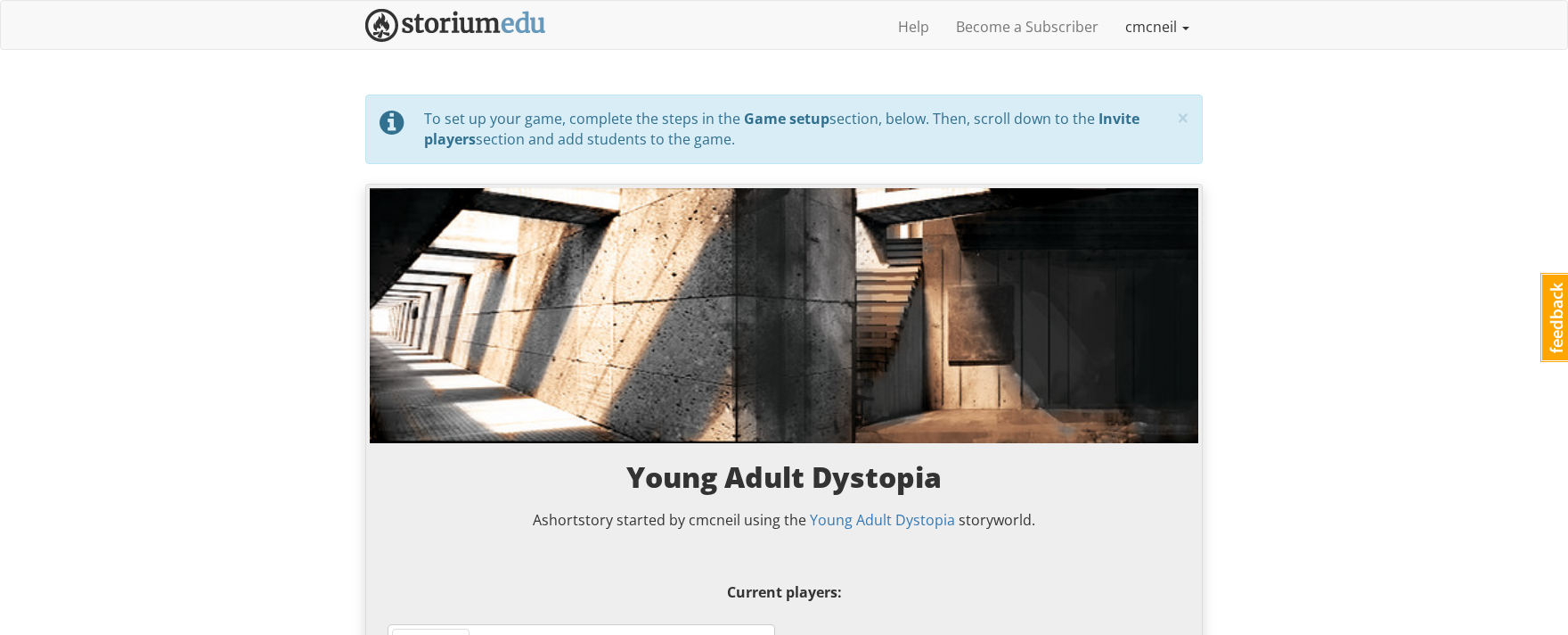
click at [1172, 25] on link "cmcneil" at bounding box center [1156, 27] width 91 height 45
click at [1169, 19] on link "cmcneil" at bounding box center [1156, 27] width 91 height 45
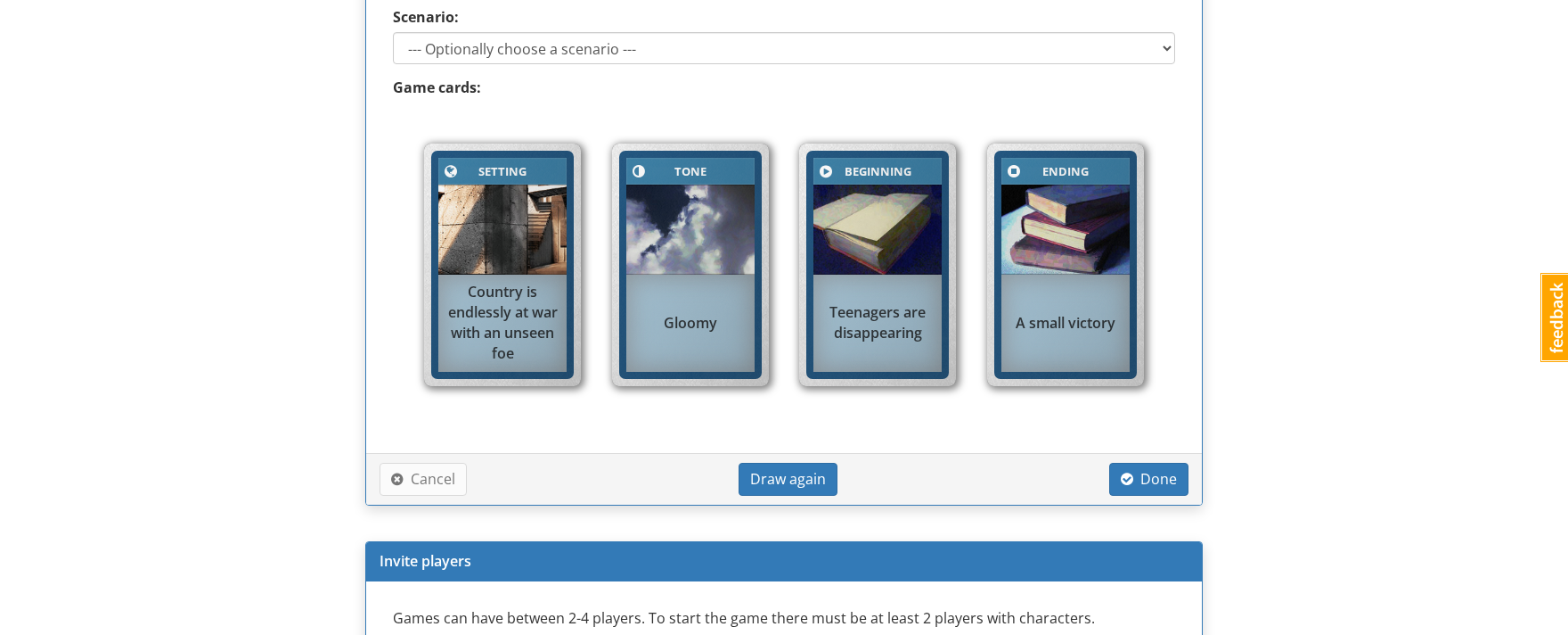
scroll to position [1109, 0]
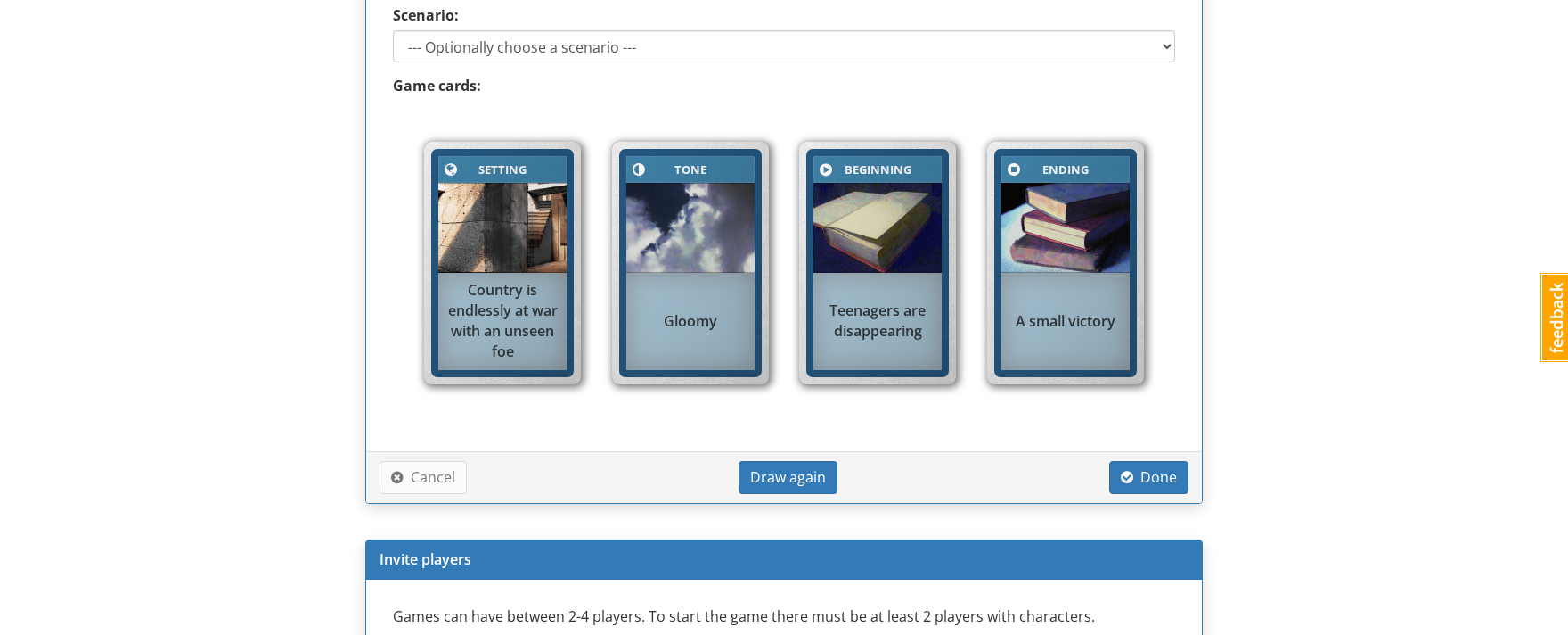
click at [549, 271] on img at bounding box center [503, 228] width 128 height 90
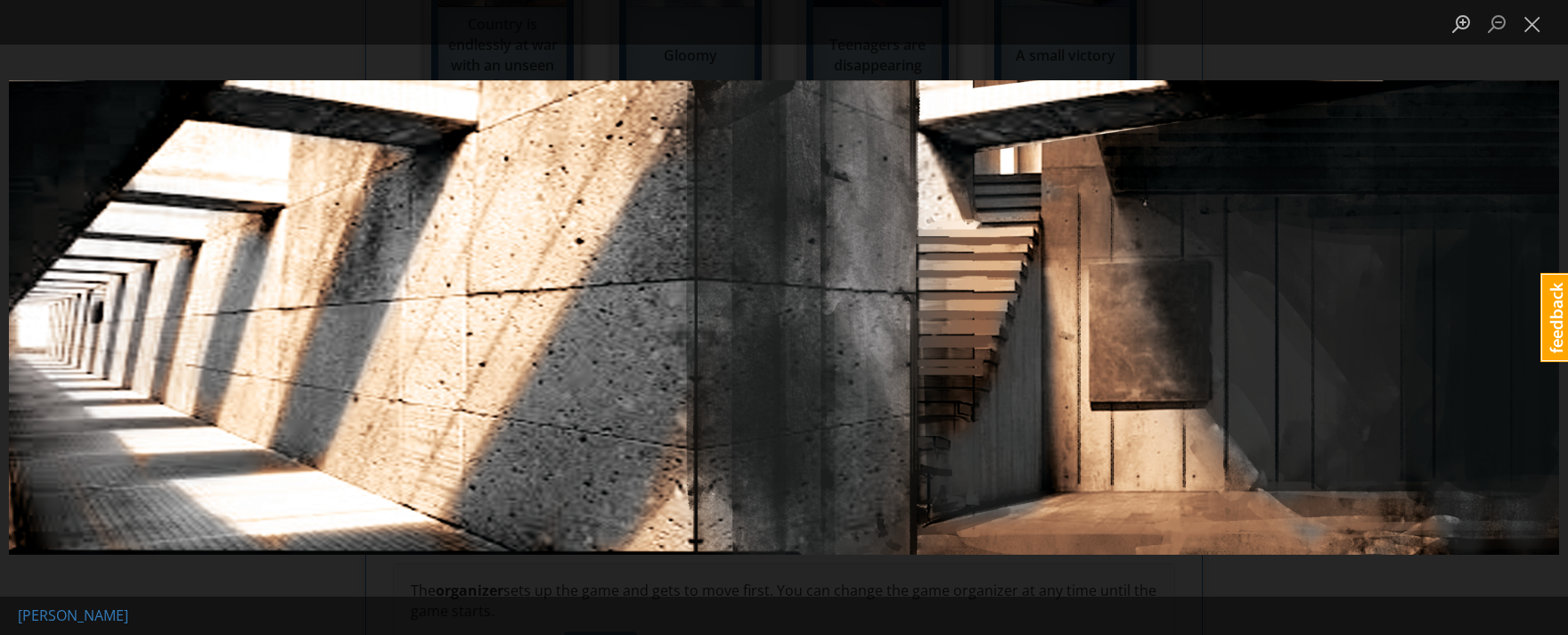
scroll to position [1485, 0]
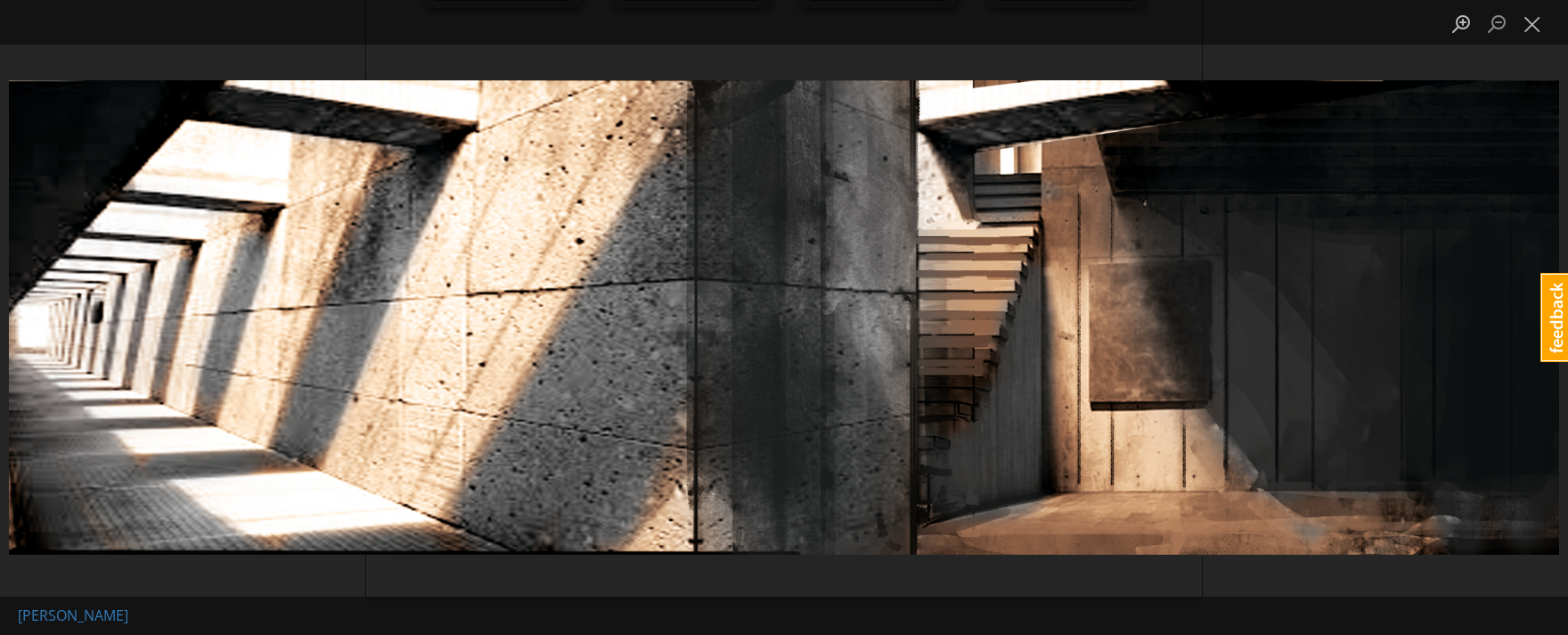
click at [630, 343] on img "Lightbox" at bounding box center [783, 317] width 1550 height 474
click at [1532, 28] on button "Close lightbox" at bounding box center [1532, 23] width 35 height 32
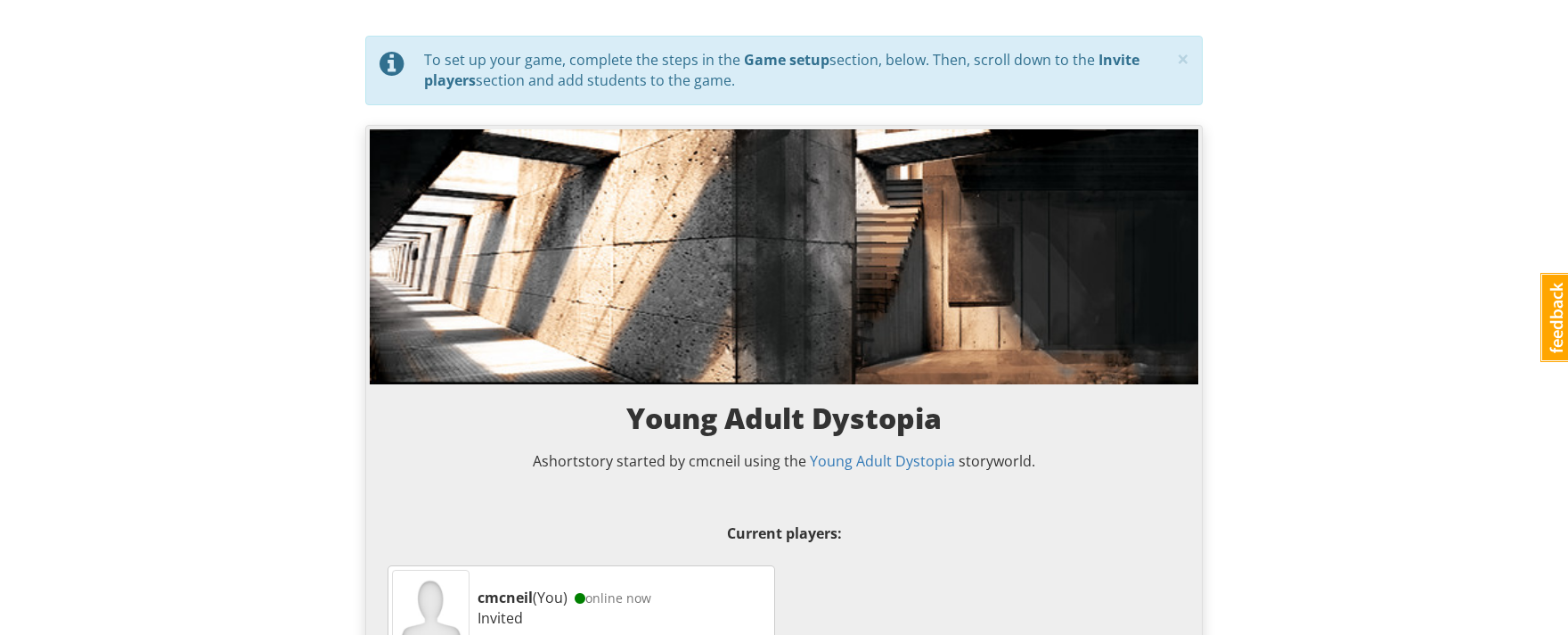
scroll to position [0, 0]
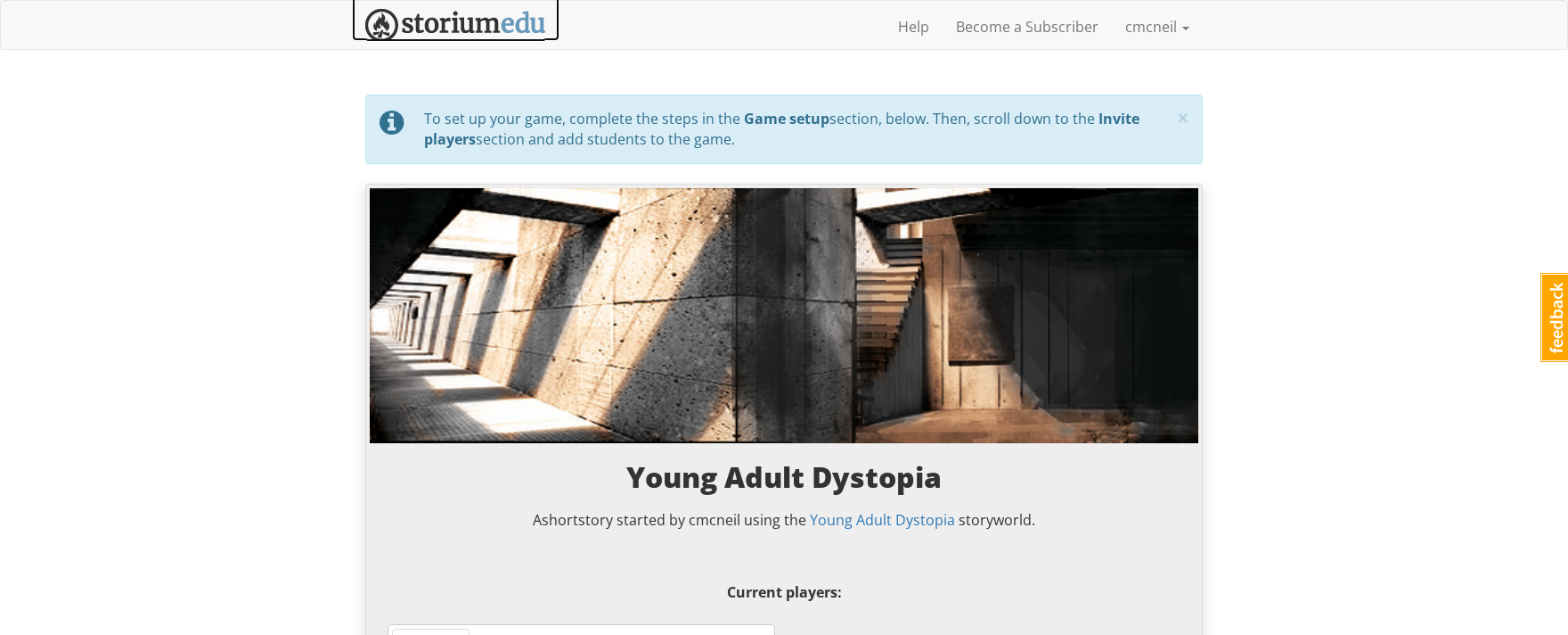
click at [496, 28] on img at bounding box center [456, 25] width 181 height 33
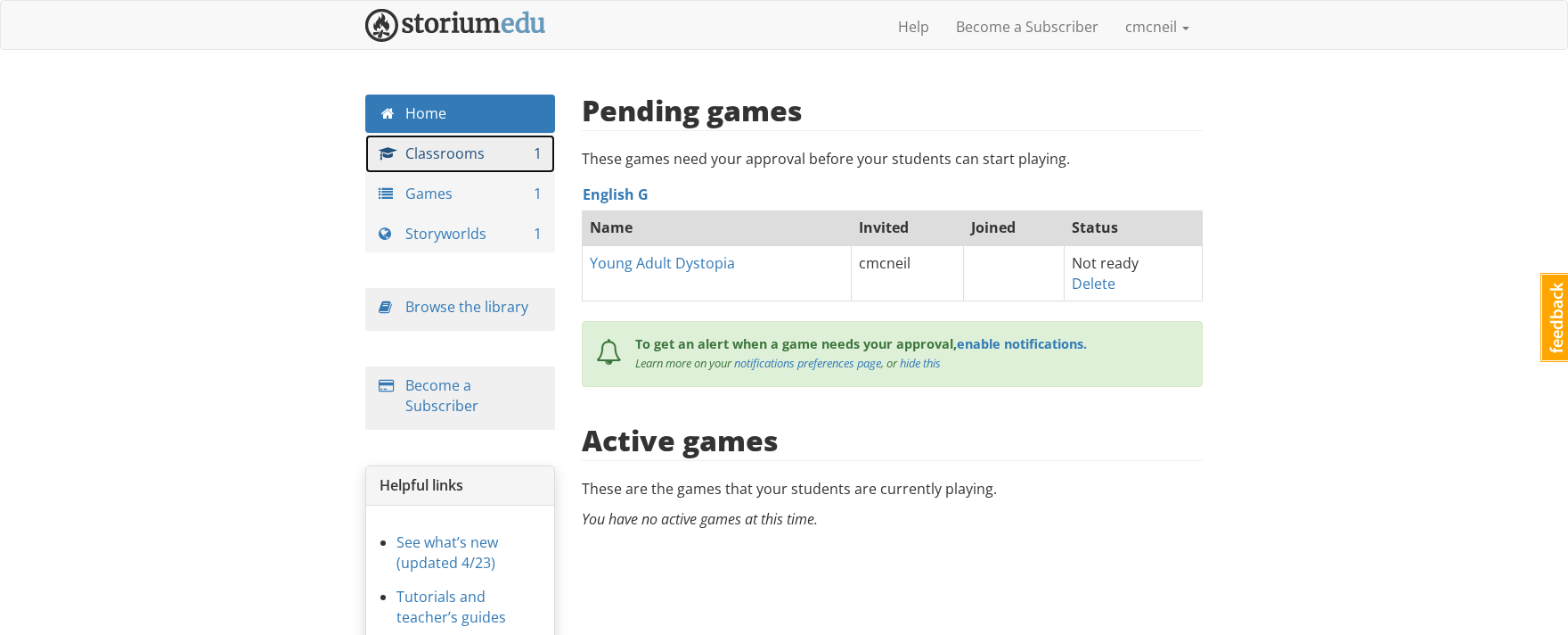
click at [441, 160] on link "Classrooms 1" at bounding box center [460, 154] width 190 height 38
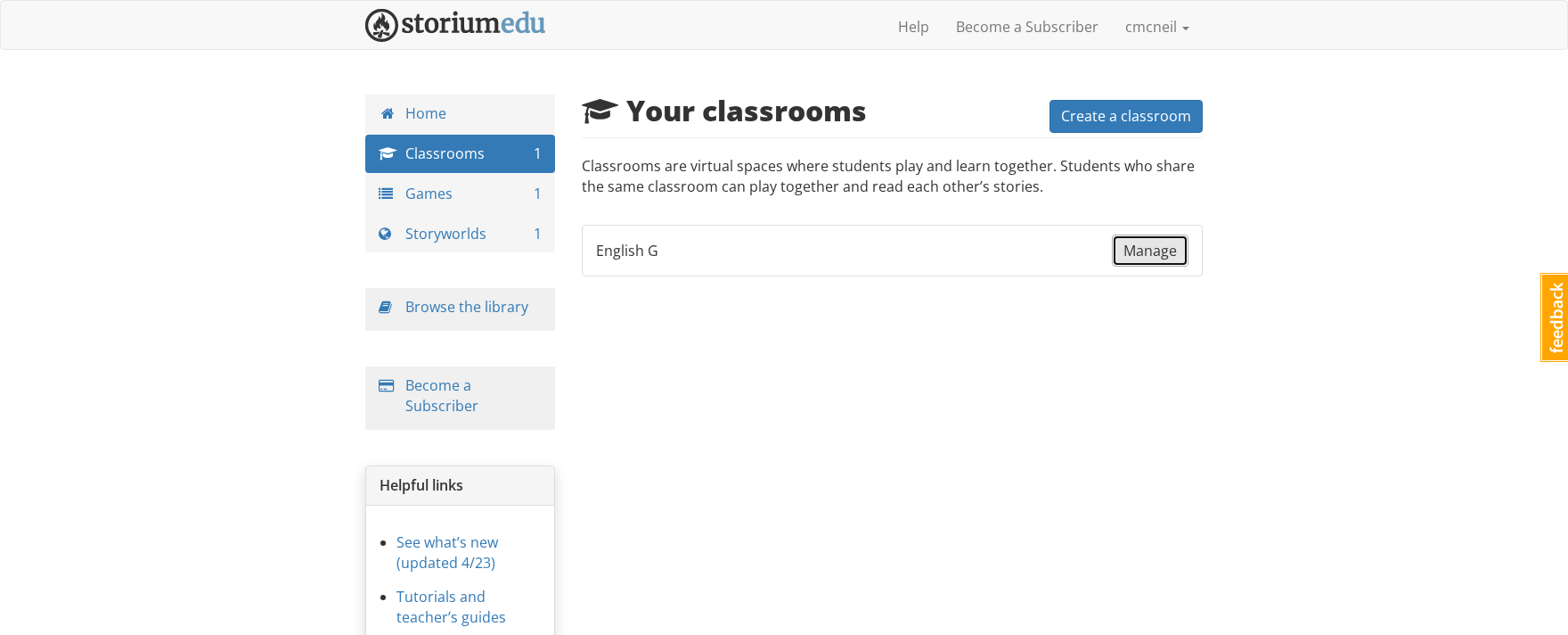
click at [1159, 247] on span "Manage" at bounding box center [1150, 250] width 54 height 19
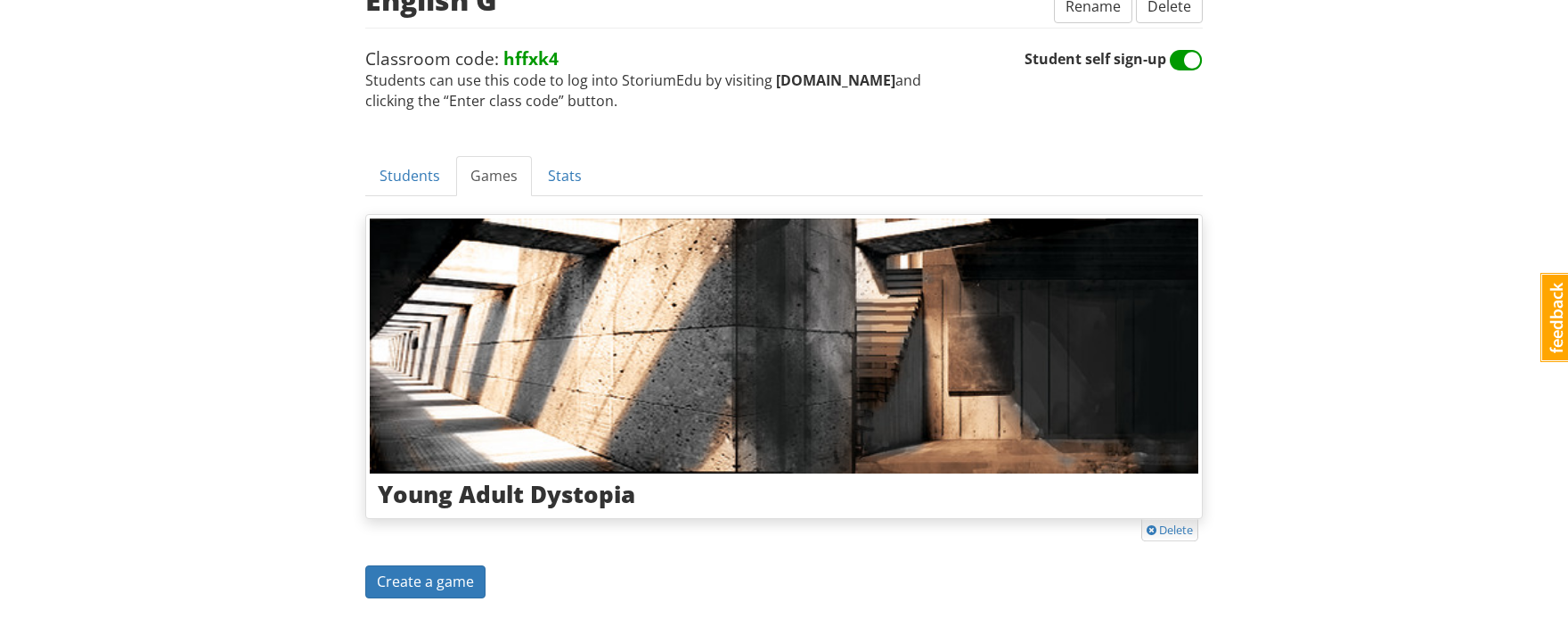
scroll to position [273, 0]
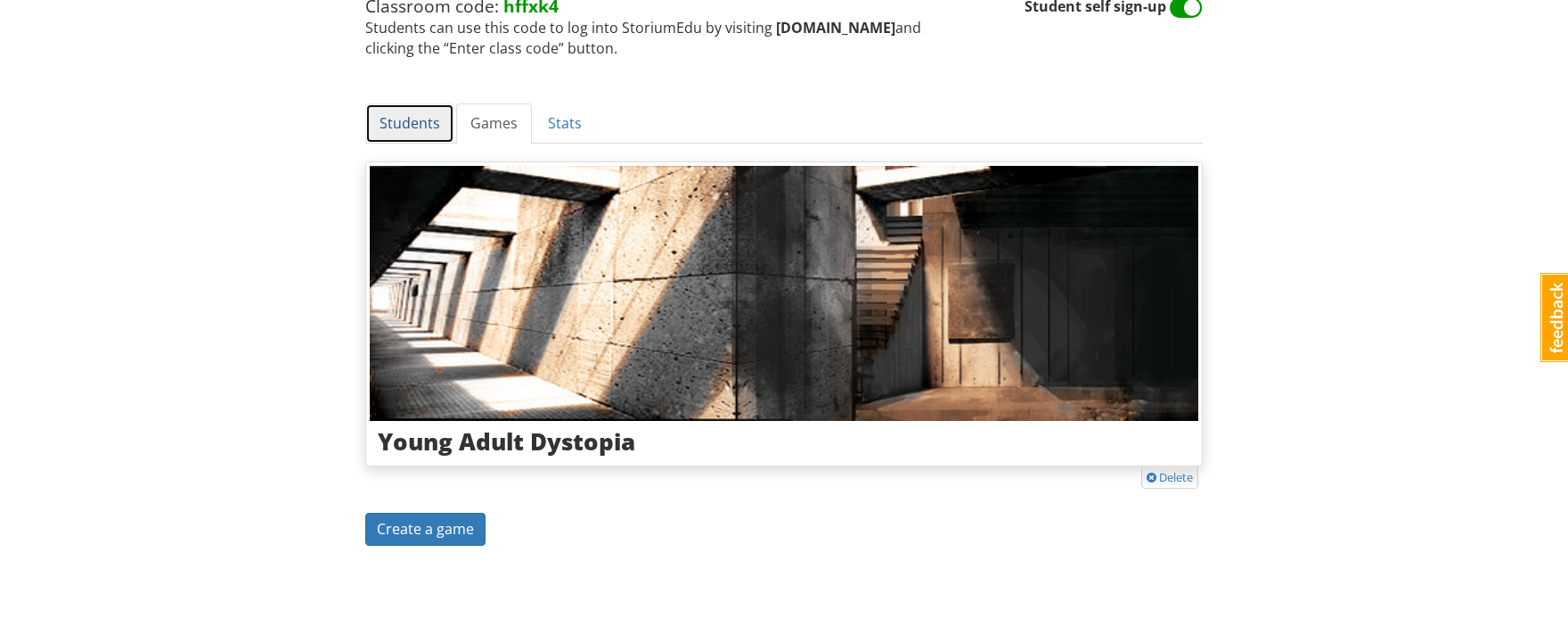
click at [412, 114] on link "Students" at bounding box center [410, 124] width 89 height 40
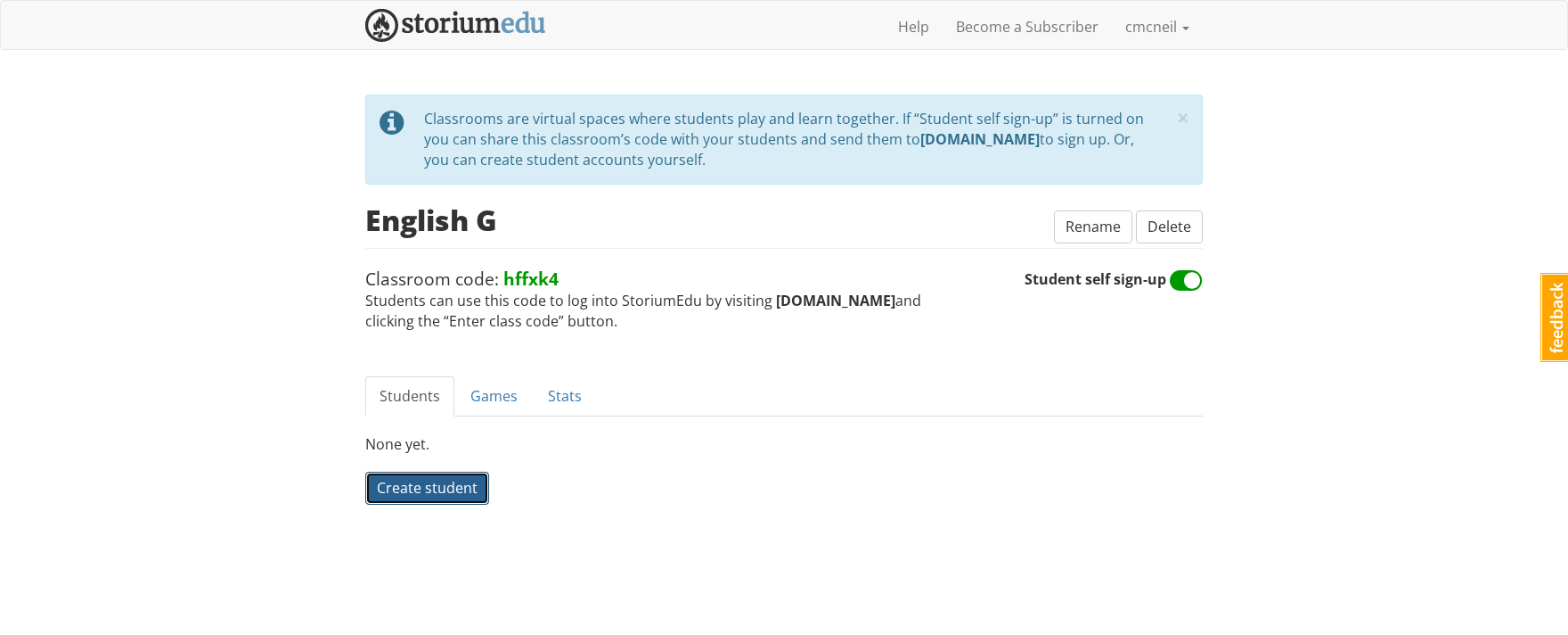
click at [414, 491] on span "Create student" at bounding box center [427, 488] width 101 height 19
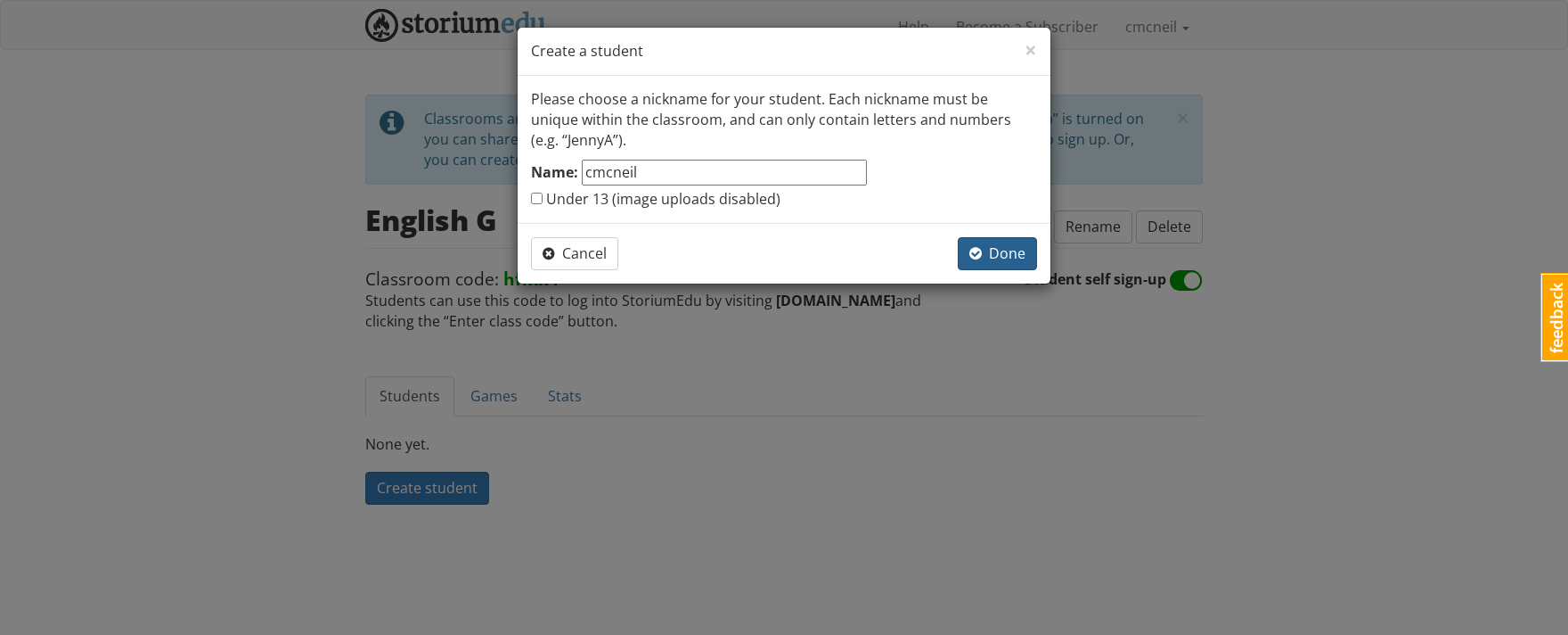
type input "cmcneil"
click at [1001, 259] on span "Done" at bounding box center [997, 253] width 56 height 19
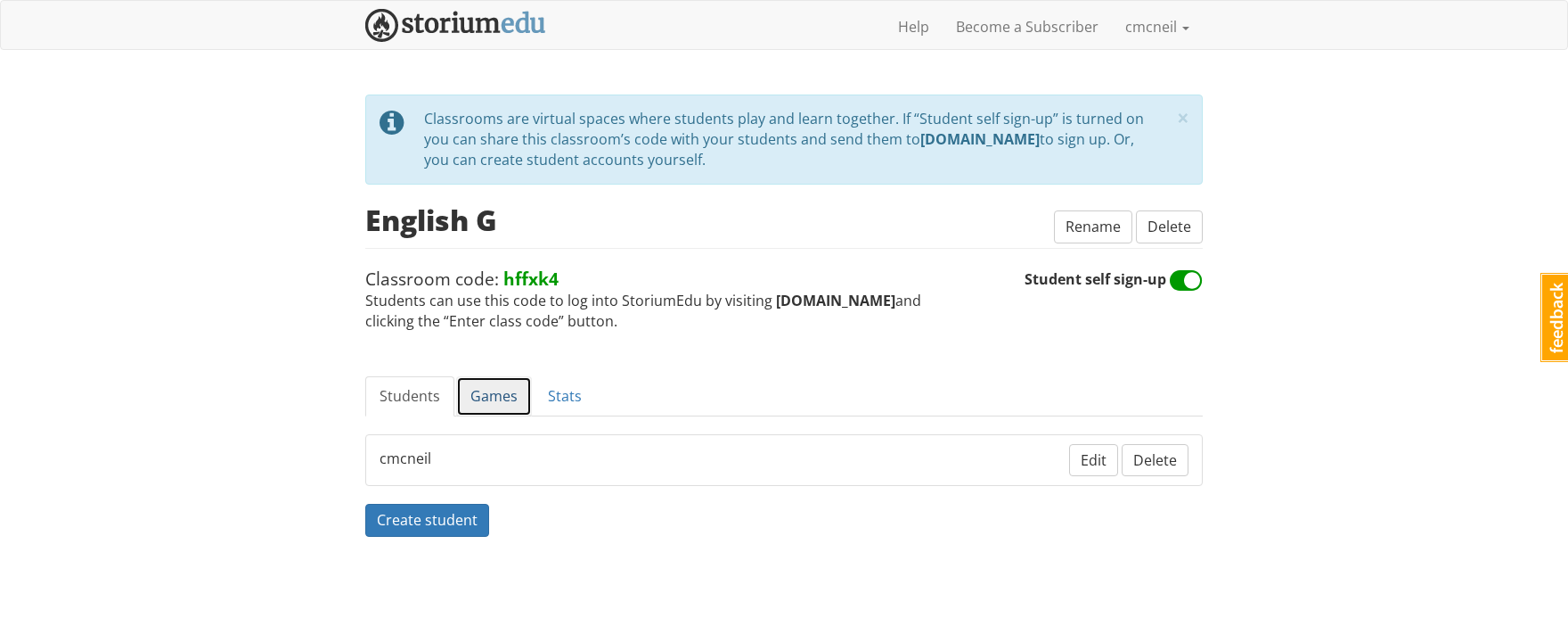
click at [494, 400] on link "Games" at bounding box center [493, 397] width 76 height 40
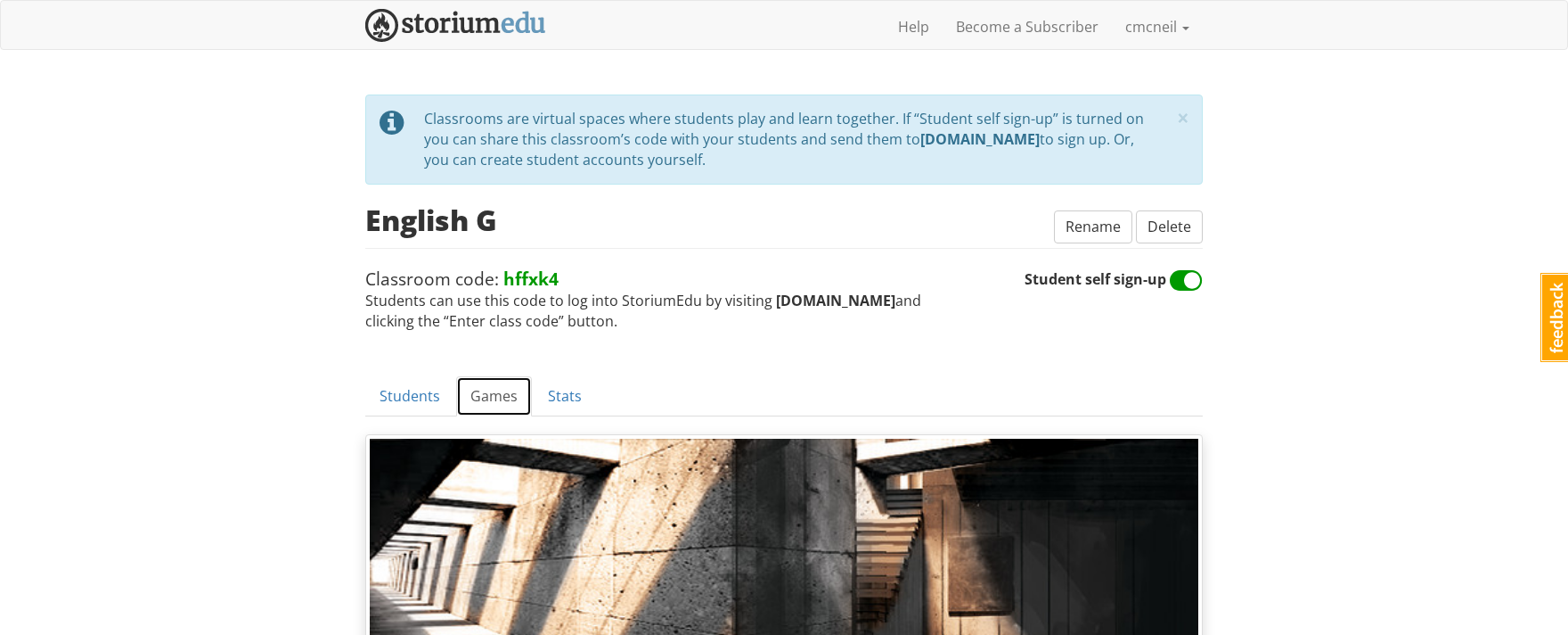
scroll to position [273, 0]
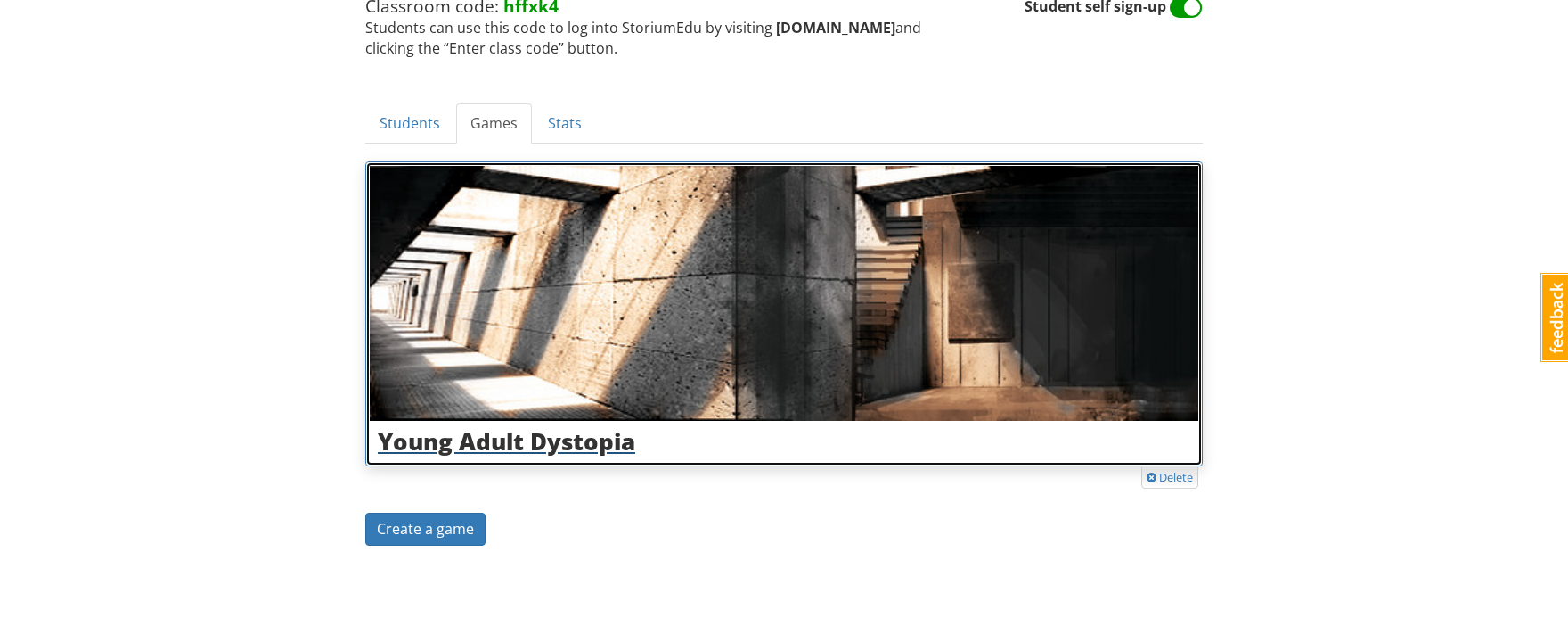
click at [465, 449] on h3 "Young Adult Dystopia" at bounding box center [784, 442] width 813 height 26
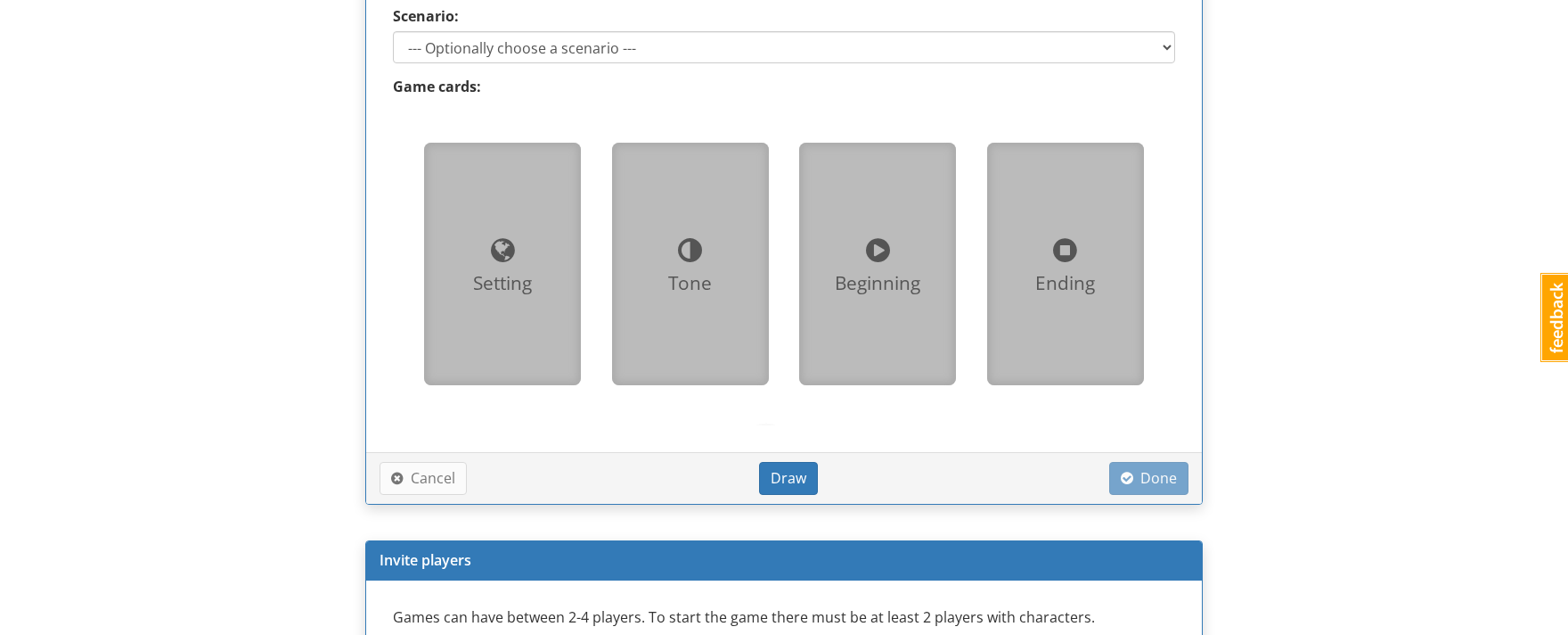
scroll to position [1485, 0]
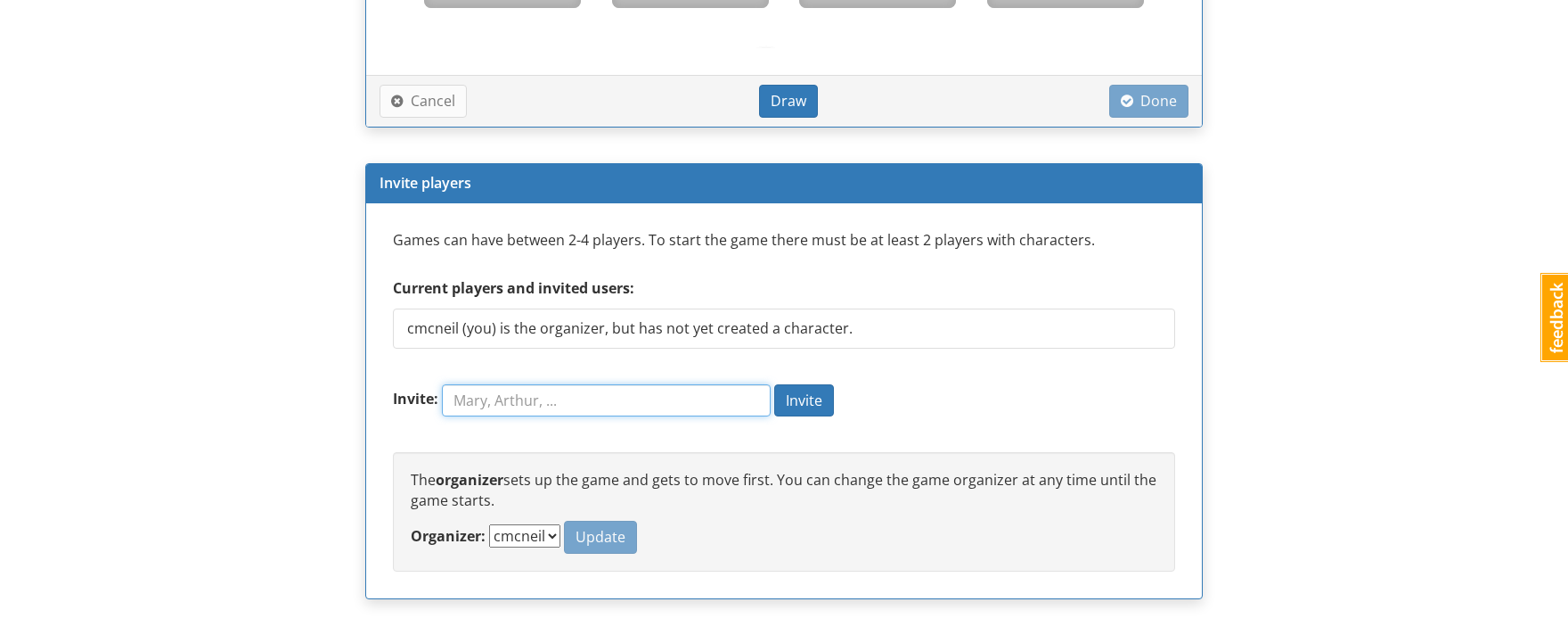
click at [629, 408] on input "Invite:" at bounding box center [606, 399] width 328 height 32
type input "m"
type input "cmcneil"
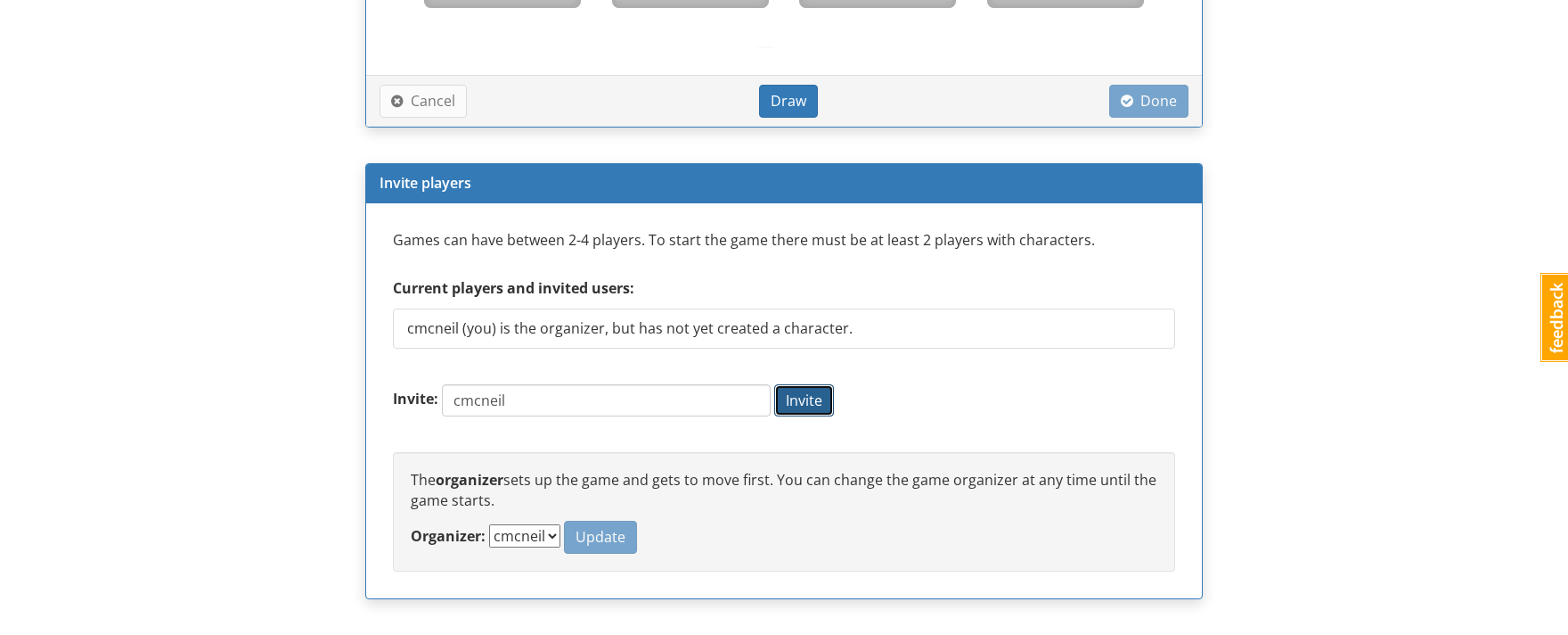
click at [814, 399] on span "Invite" at bounding box center [804, 400] width 36 height 19
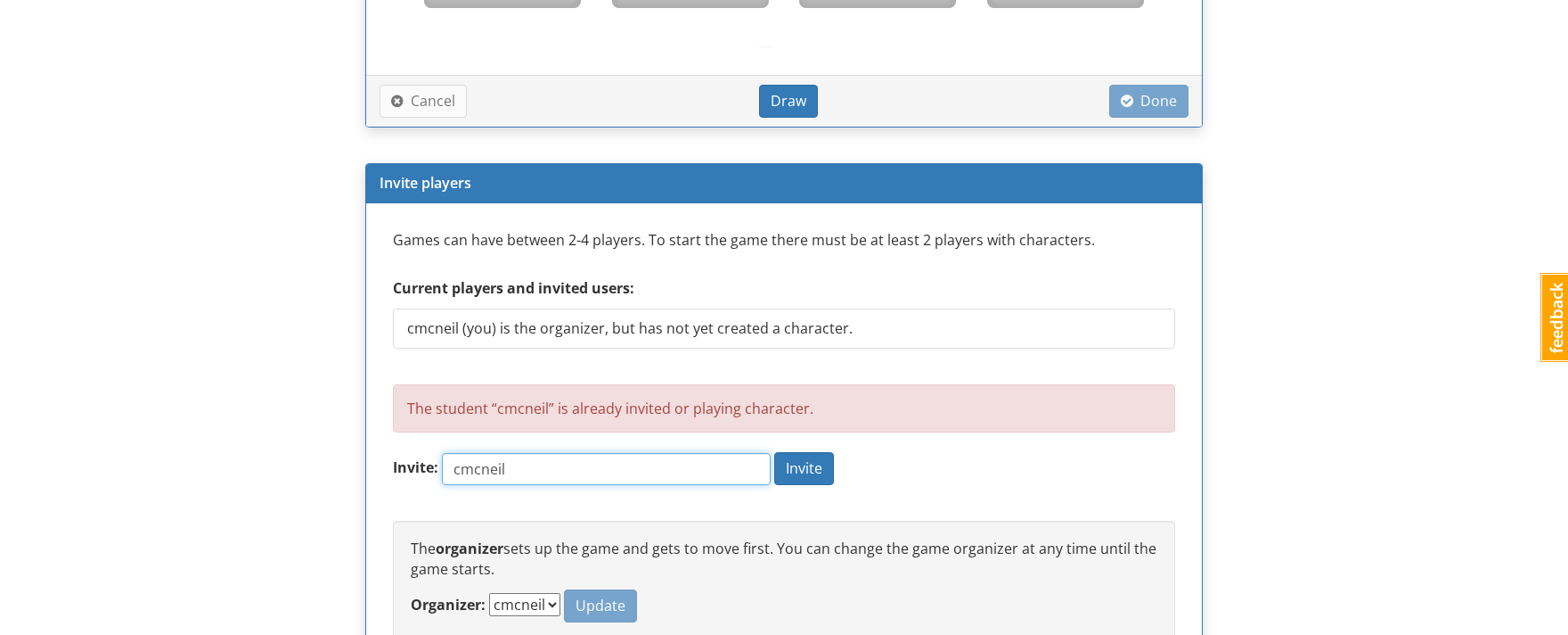
drag, startPoint x: 679, startPoint y: 454, endPoint x: 610, endPoint y: 477, distance: 72.7
click at [610, 477] on input "cmcneil" at bounding box center [606, 468] width 328 height 32
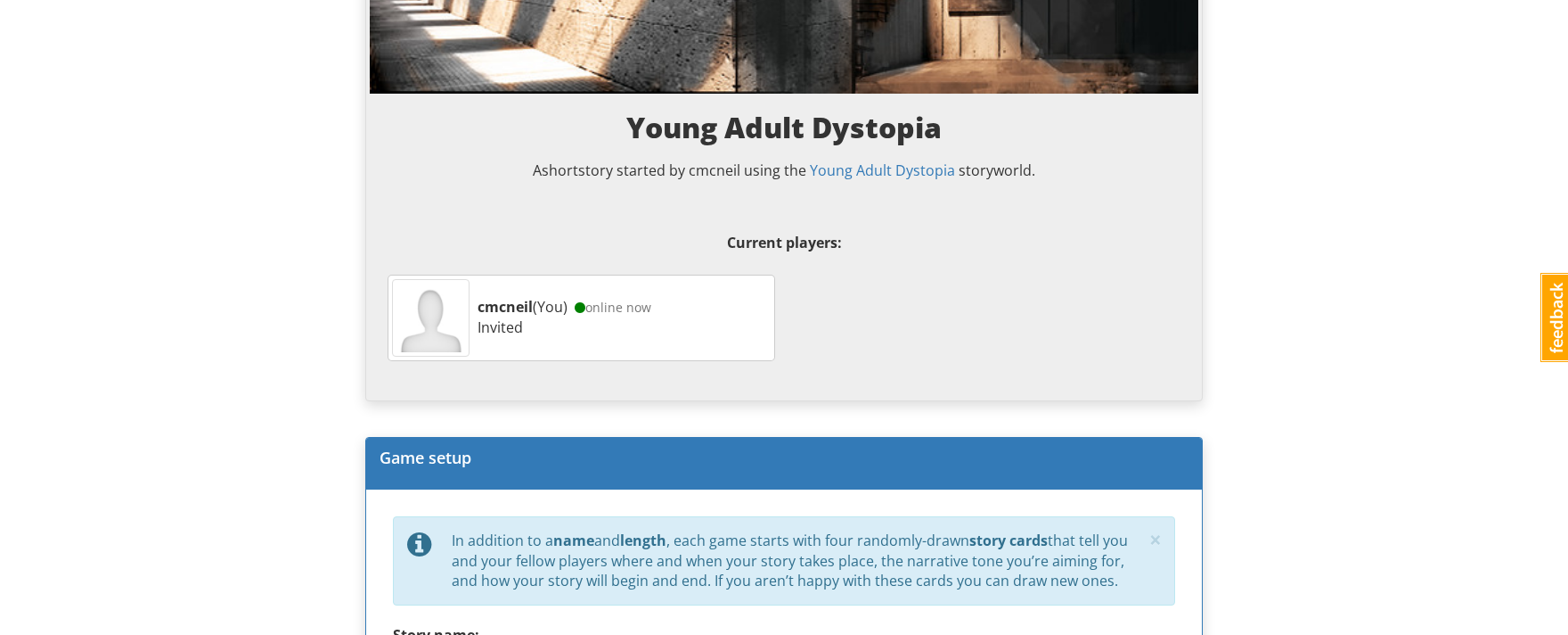
scroll to position [0, 0]
